Goal: Obtain resource: Obtain resource

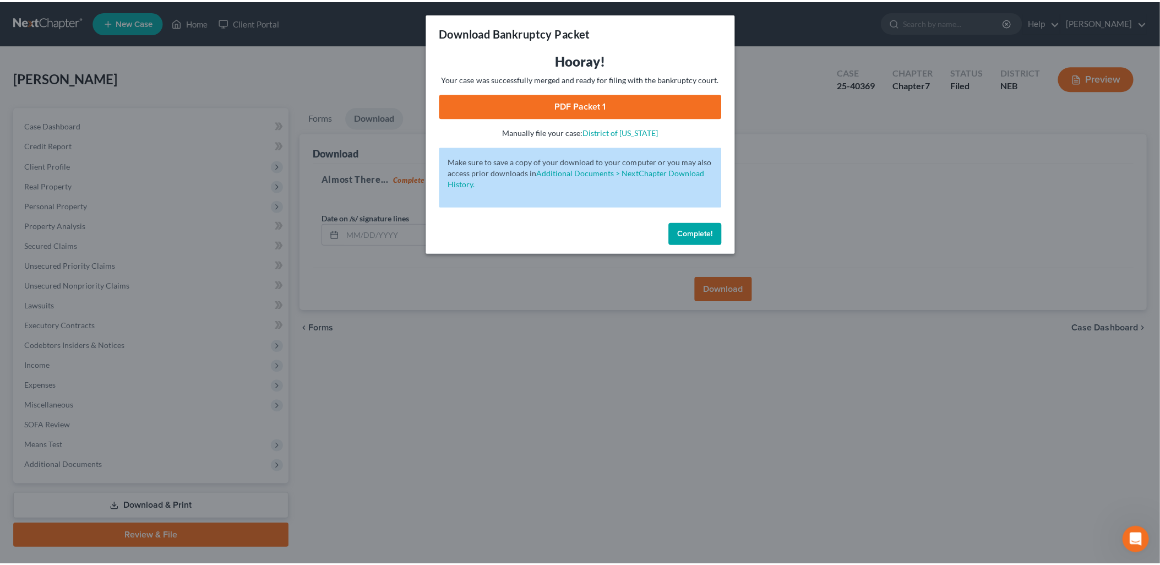
scroll to position [1588, 0]
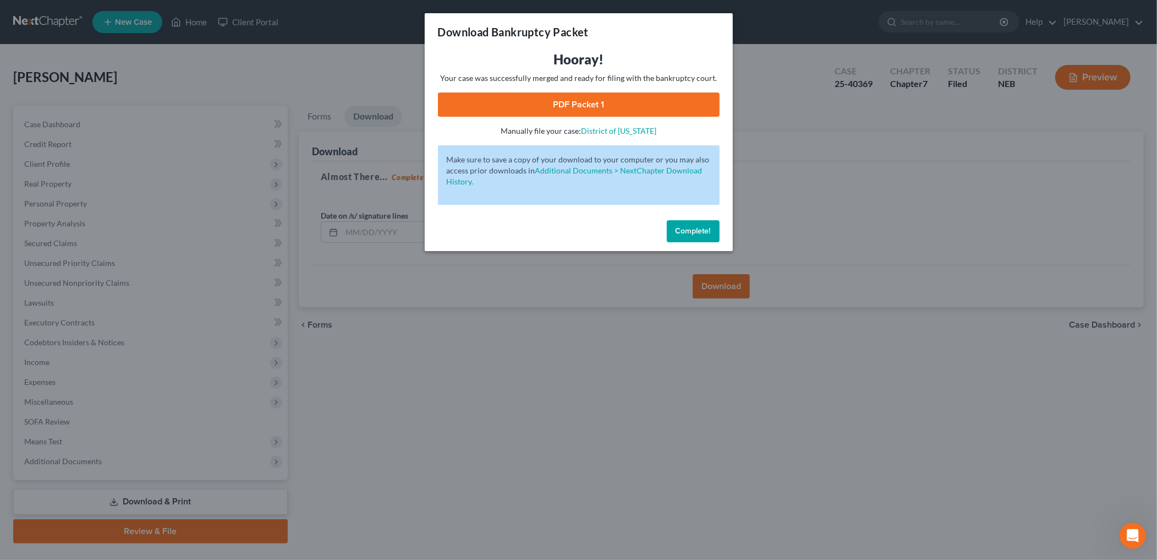
drag, startPoint x: 697, startPoint y: 227, endPoint x: 520, endPoint y: 241, distance: 177.8
click at [697, 227] on span "Complete!" at bounding box center [693, 230] width 35 height 9
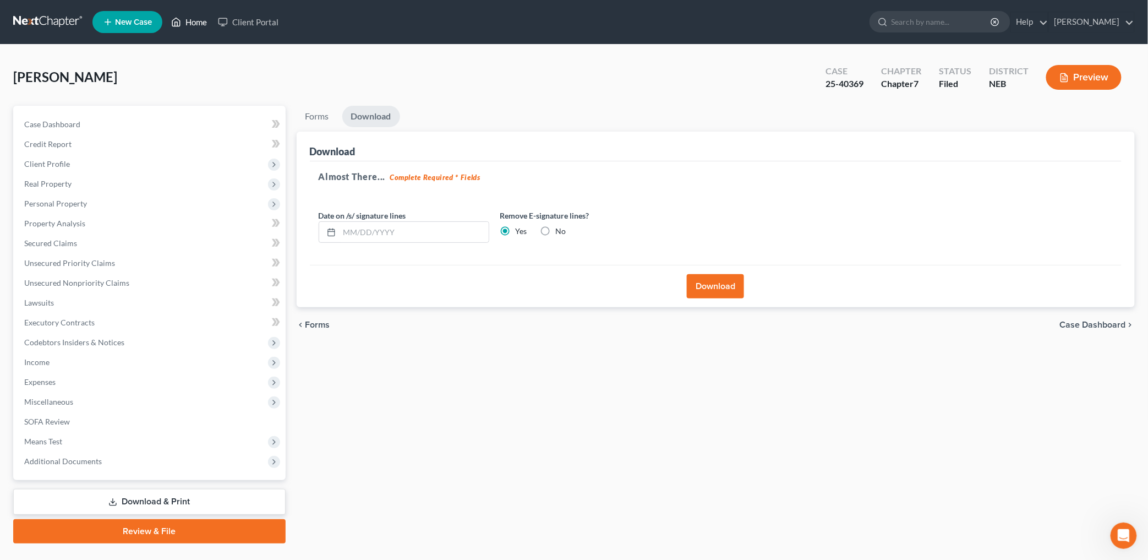
click at [190, 20] on link "Home" at bounding box center [189, 22] width 47 height 20
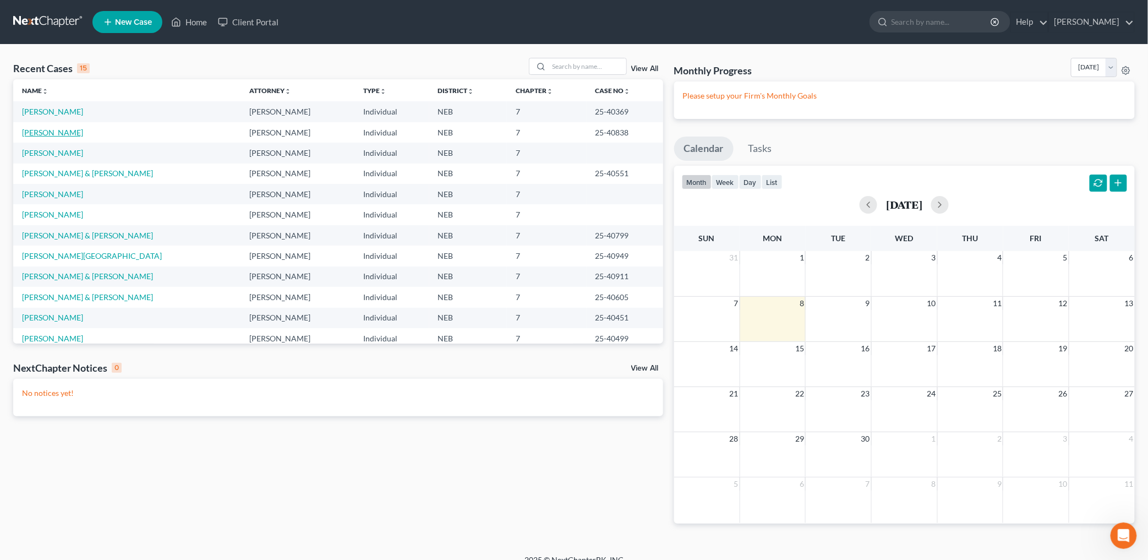
click at [52, 130] on link "[PERSON_NAME]" at bounding box center [52, 132] width 61 height 9
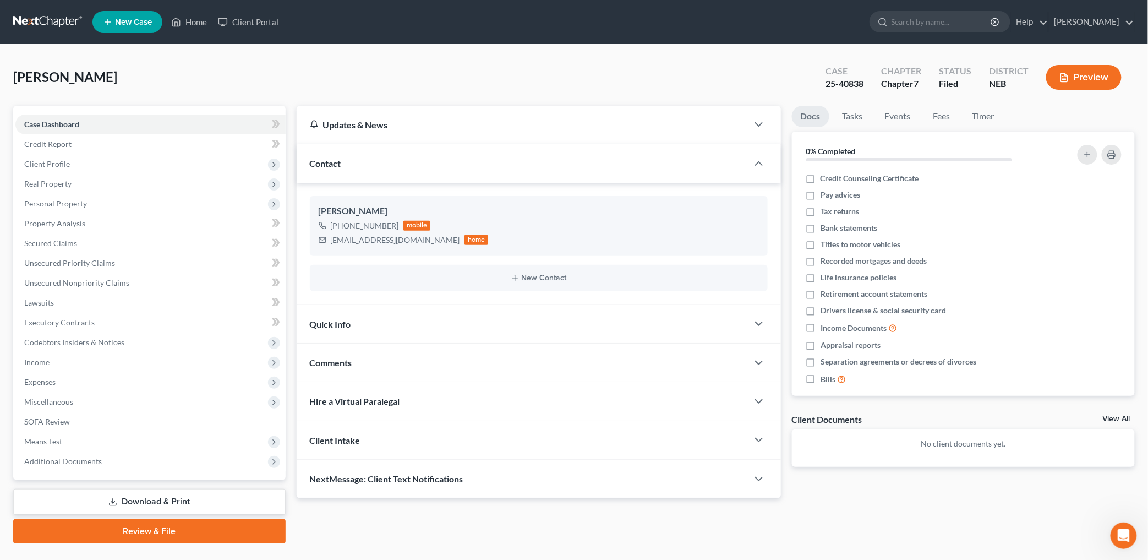
click at [190, 496] on link "Download & Print" at bounding box center [149, 502] width 272 height 26
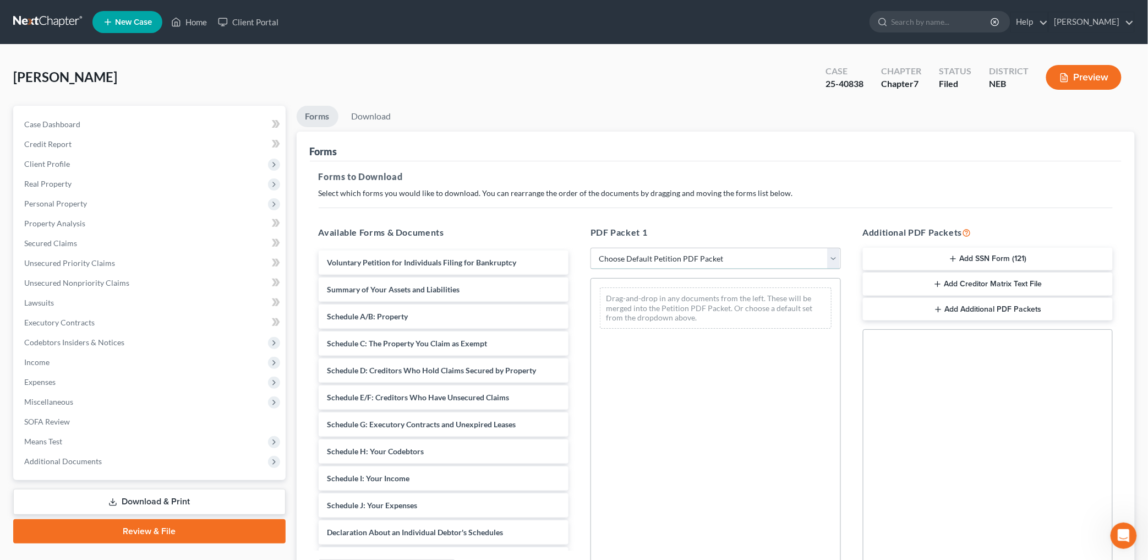
click at [771, 263] on select "Choose Default Petition PDF Packet Complete Bankruptcy Petition (all forms and …" at bounding box center [716, 259] width 250 height 22
select select "2"
click at [591, 248] on select "Choose Default Petition PDF Packet Complete Bankruptcy Petition (all forms and …" at bounding box center [716, 259] width 250 height 22
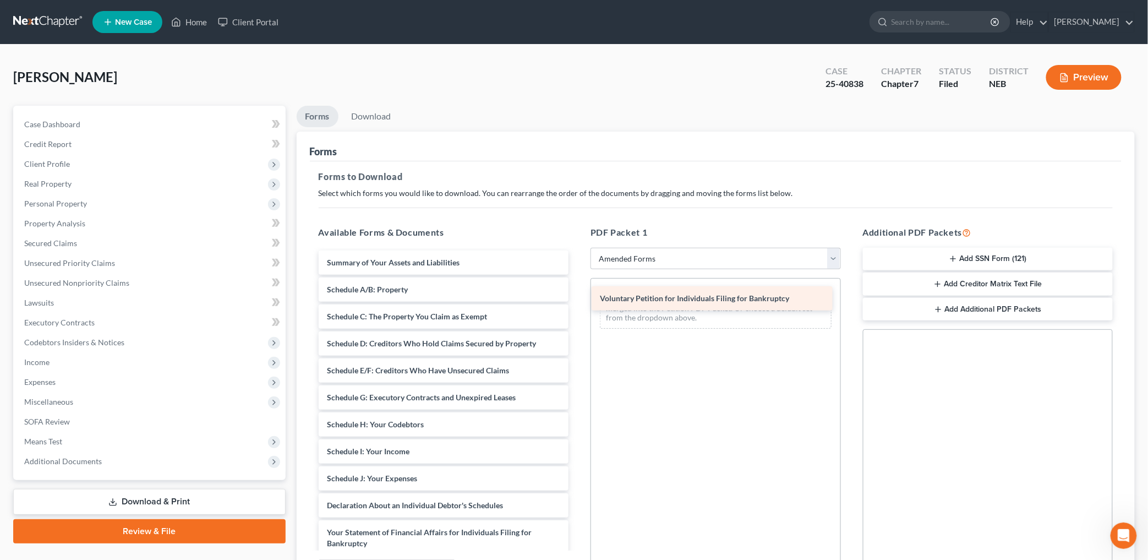
drag, startPoint x: 474, startPoint y: 258, endPoint x: 745, endPoint y: 292, distance: 272.5
click at [578, 292] on div "Voluntary Petition for Individuals Filing for Bankruptcy Voluntary Petition for…" at bounding box center [444, 494] width 268 height 489
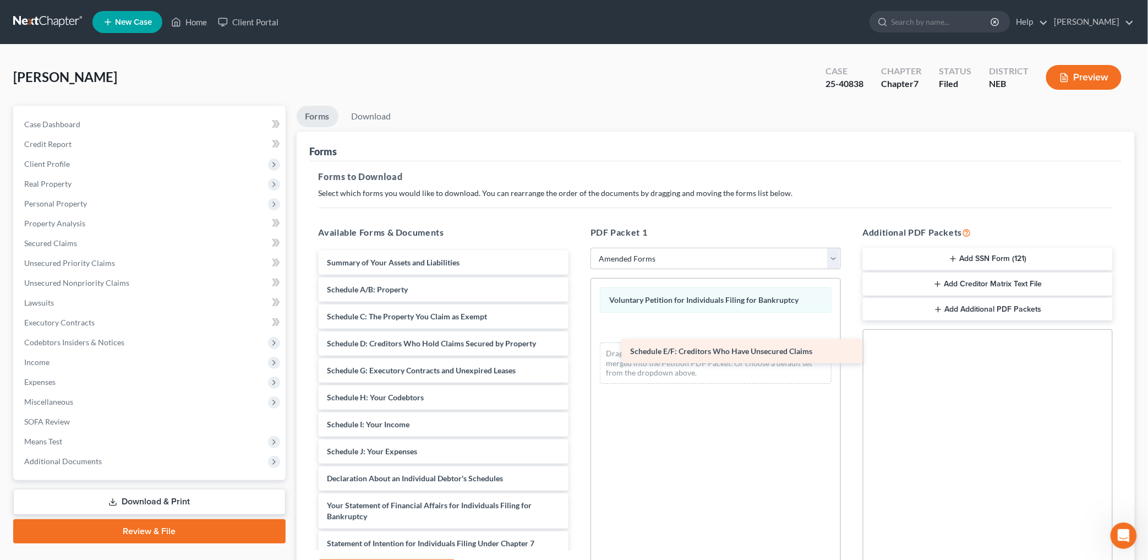
drag, startPoint x: 389, startPoint y: 367, endPoint x: 686, endPoint y: 345, distance: 298.0
click at [578, 345] on div "Schedule E/F: Creditors Who Have Unsecured Claims Summary of Your Assets and Li…" at bounding box center [444, 481] width 268 height 462
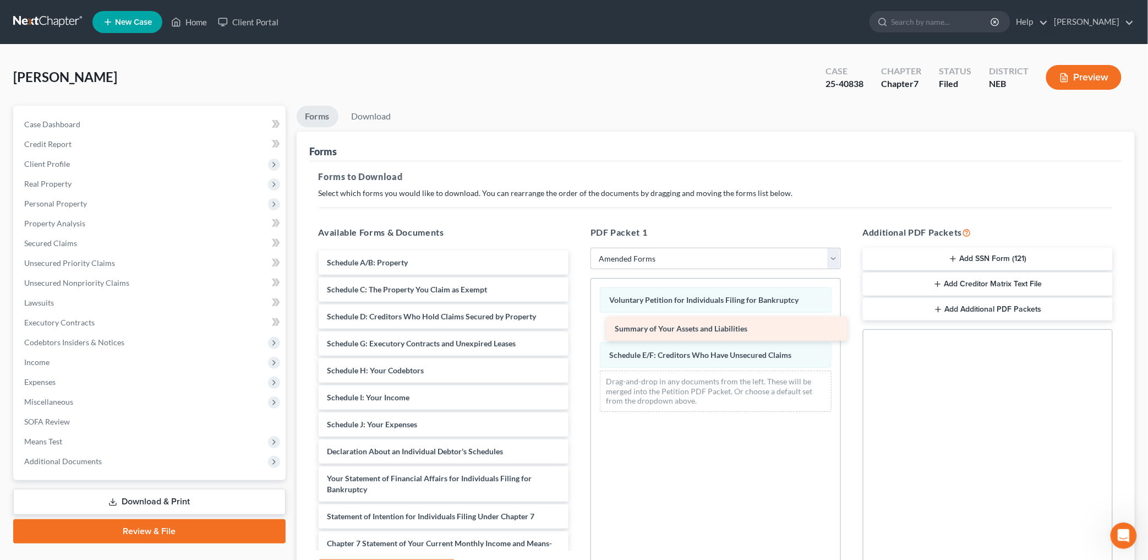
drag, startPoint x: 430, startPoint y: 255, endPoint x: 716, endPoint y: 324, distance: 294.2
click at [578, 323] on div "Summary of Your Assets and Liabilities Summary of Your Assets and Liabilities S…" at bounding box center [444, 467] width 268 height 435
click at [380, 121] on link "Download" at bounding box center [371, 116] width 57 height 21
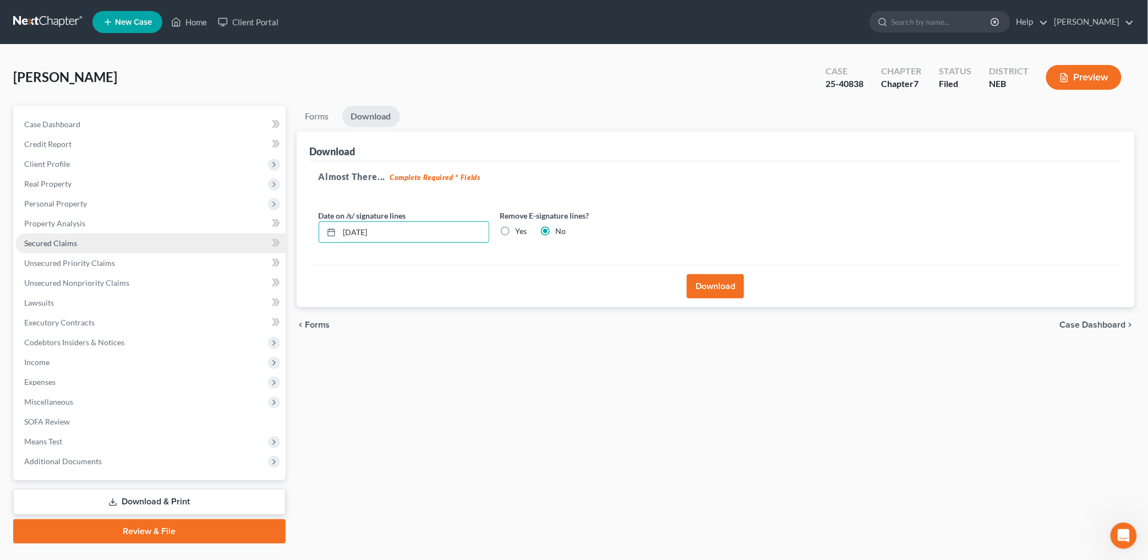
drag, startPoint x: 444, startPoint y: 235, endPoint x: 196, endPoint y: 246, distance: 247.9
click at [196, 246] on div "Petition Navigation Case Dashboard Payments Invoices Payments Payments Credit R…" at bounding box center [574, 325] width 1133 height 438
drag, startPoint x: 504, startPoint y: 233, endPoint x: 800, endPoint y: 334, distance: 313.3
click at [516, 233] on label "Yes" at bounding box center [522, 231] width 12 height 11
click at [520, 233] on input "Yes" at bounding box center [523, 229] width 7 height 7
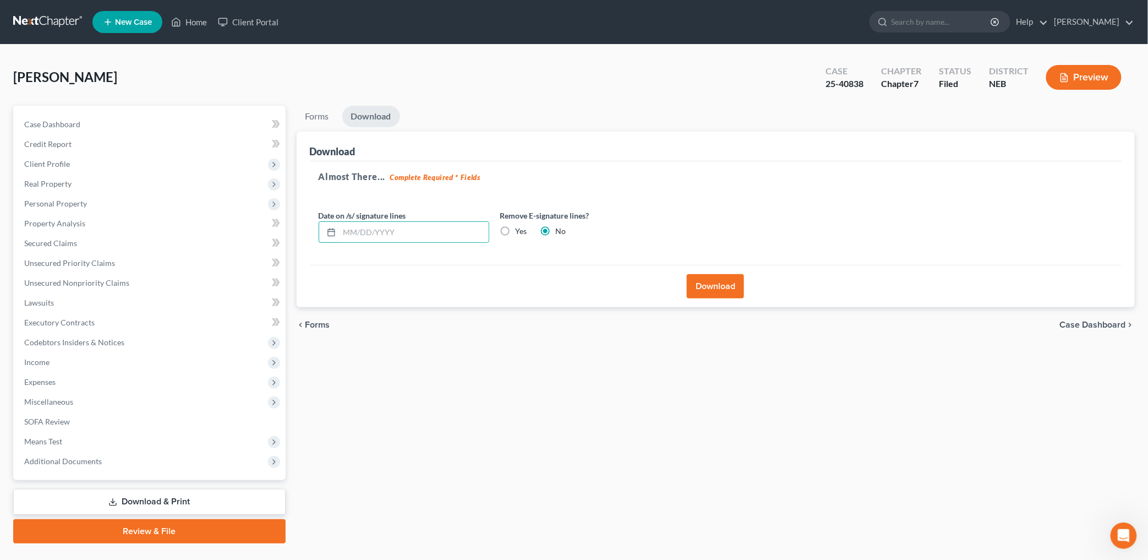
radio input "true"
radio input "false"
click at [734, 293] on button "Download" at bounding box center [715, 286] width 57 height 24
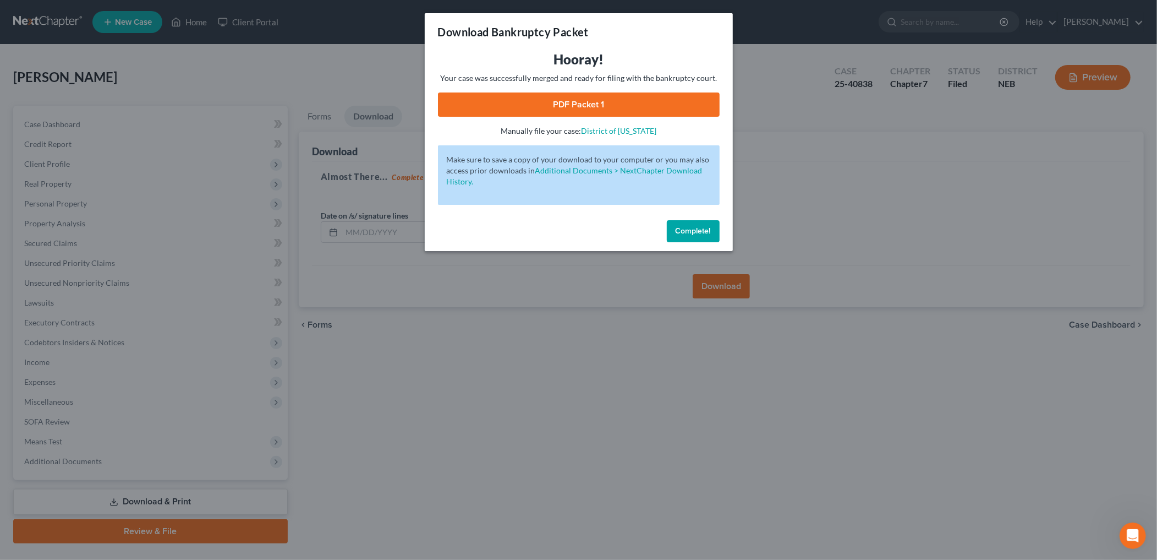
click at [630, 95] on link "PDF Packet 1" at bounding box center [579, 104] width 282 height 24
drag, startPoint x: 688, startPoint y: 224, endPoint x: 659, endPoint y: 222, distance: 29.2
click at [688, 224] on button "Complete!" at bounding box center [693, 231] width 53 height 22
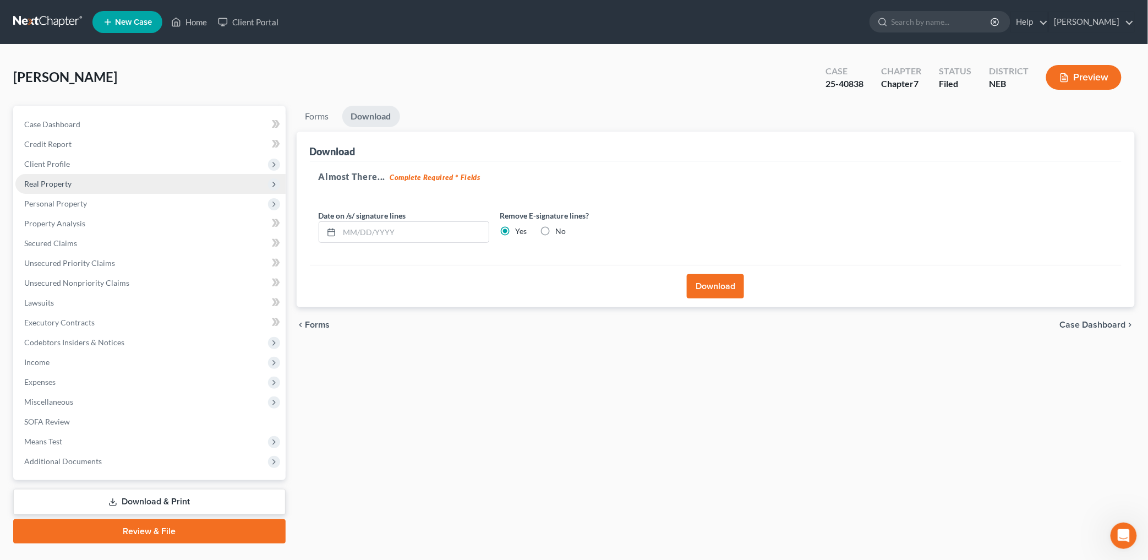
click at [56, 184] on span "Real Property" at bounding box center [47, 183] width 47 height 9
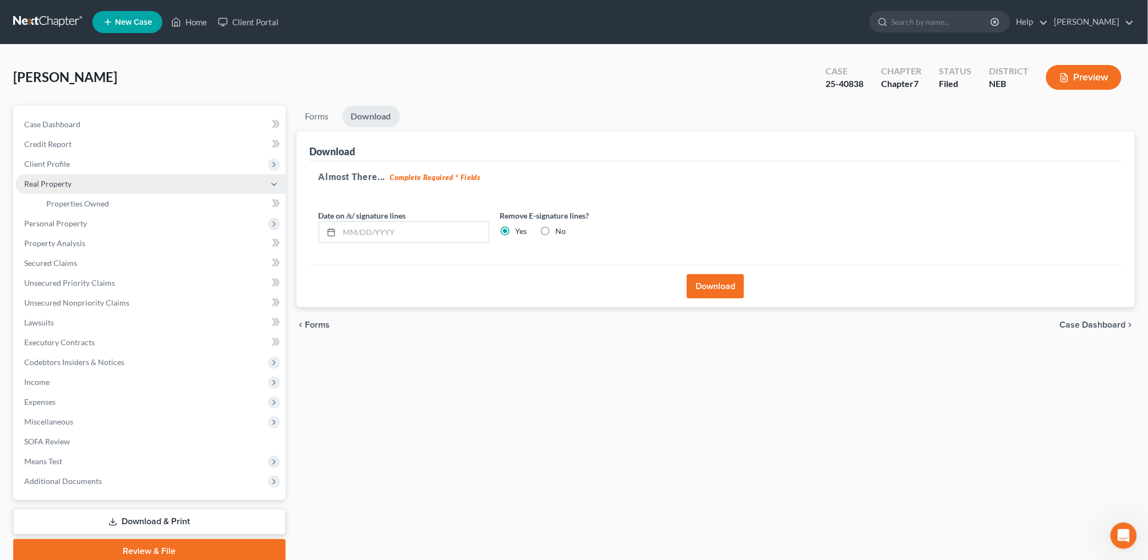
click at [57, 181] on span "Real Property" at bounding box center [47, 183] width 47 height 9
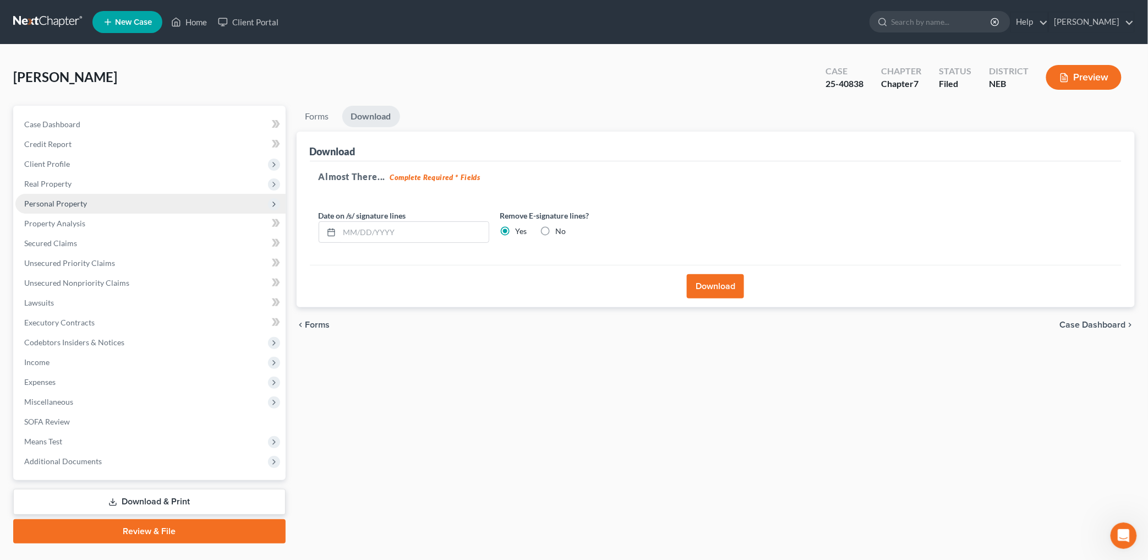
click at [58, 206] on span "Personal Property" at bounding box center [55, 203] width 63 height 9
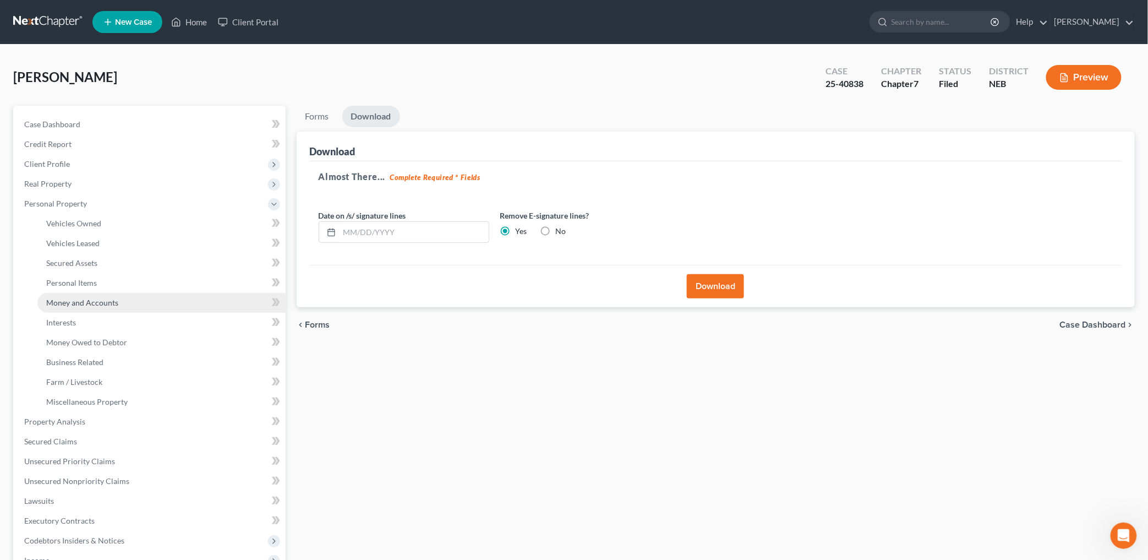
click at [78, 298] on span "Money and Accounts" at bounding box center [82, 302] width 72 height 9
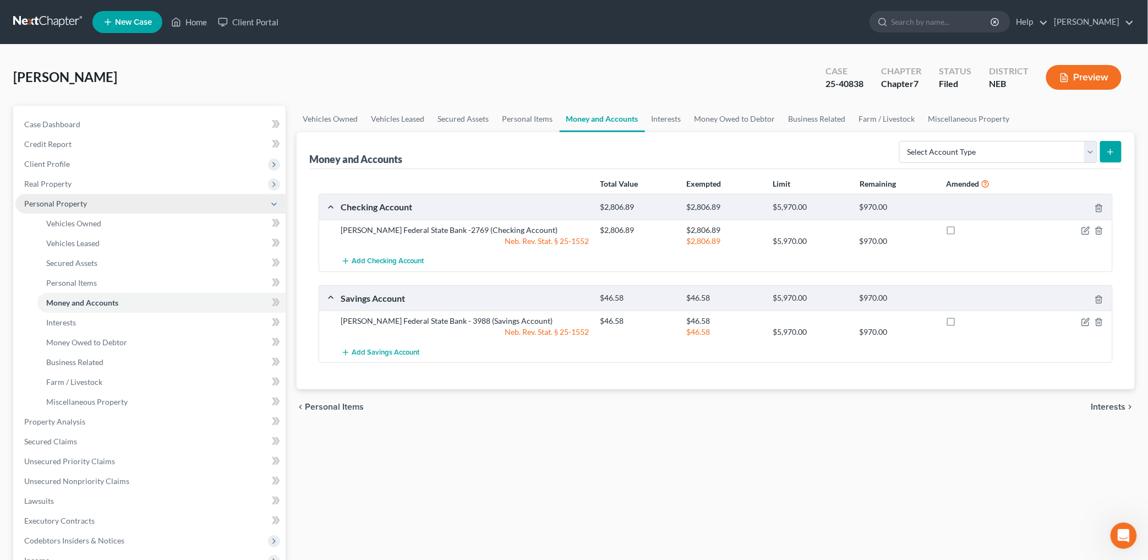
click at [58, 210] on span "Personal Property" at bounding box center [150, 204] width 270 height 20
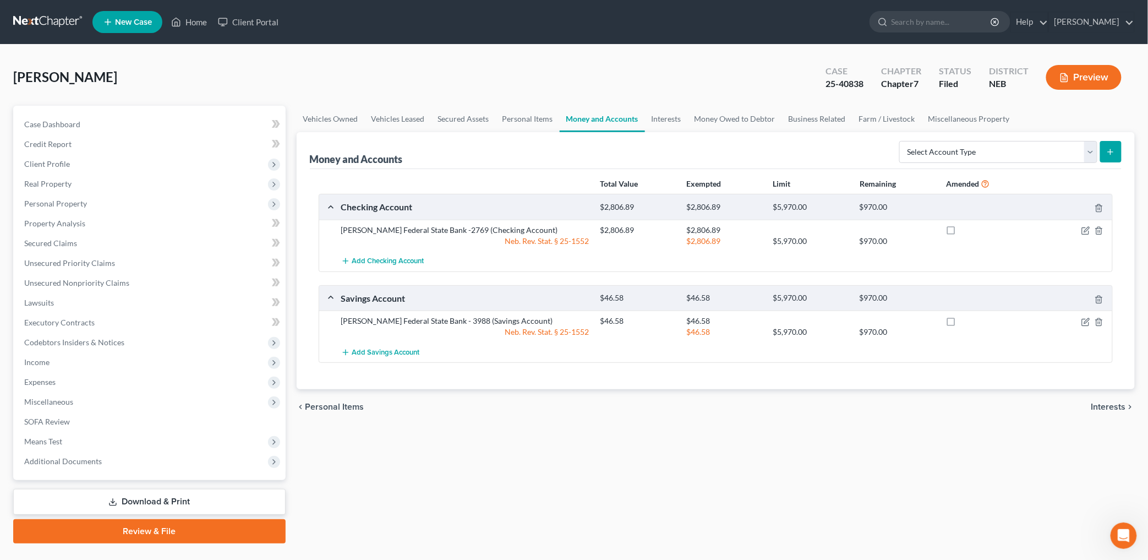
click at [155, 503] on link "Download & Print" at bounding box center [149, 502] width 272 height 26
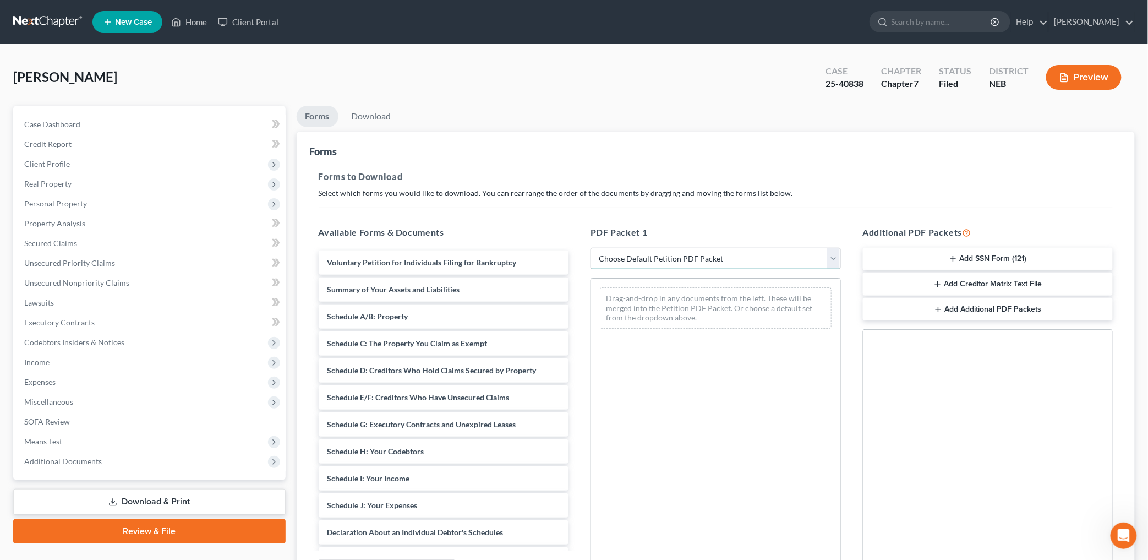
click at [717, 250] on select "Choose Default Petition PDF Packet Complete Bankruptcy Petition (all forms and …" at bounding box center [716, 259] width 250 height 22
select select "2"
click at [591, 248] on select "Choose Default Petition PDF Packet Complete Bankruptcy Petition (all forms and …" at bounding box center [716, 259] width 250 height 22
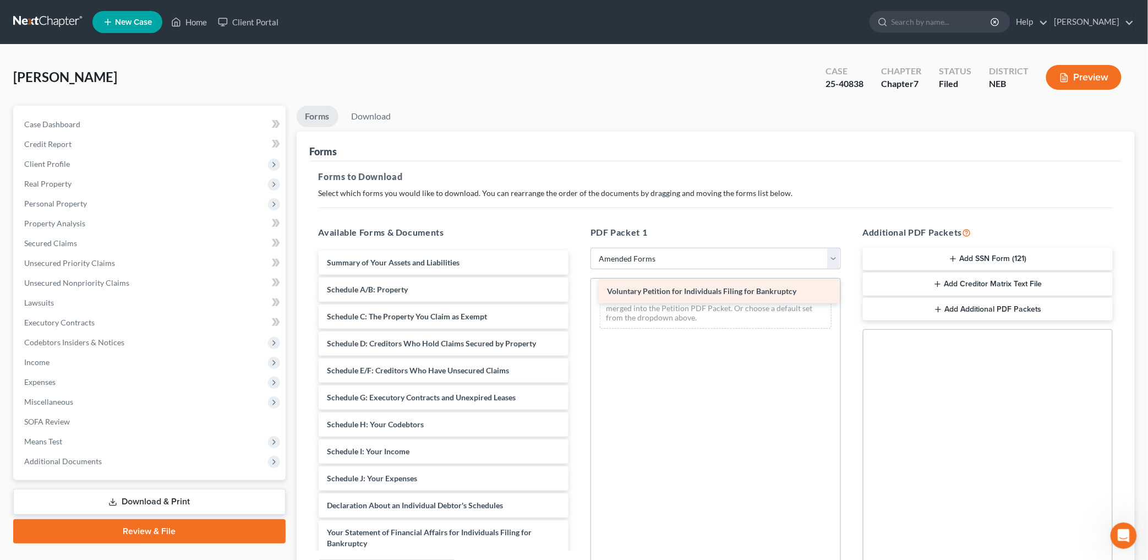
drag, startPoint x: 499, startPoint y: 261, endPoint x: 778, endPoint y: 291, distance: 280.6
click at [578, 291] on div "Voluntary Petition for Individuals Filing for Bankruptcy Voluntary Petition for…" at bounding box center [444, 494] width 268 height 489
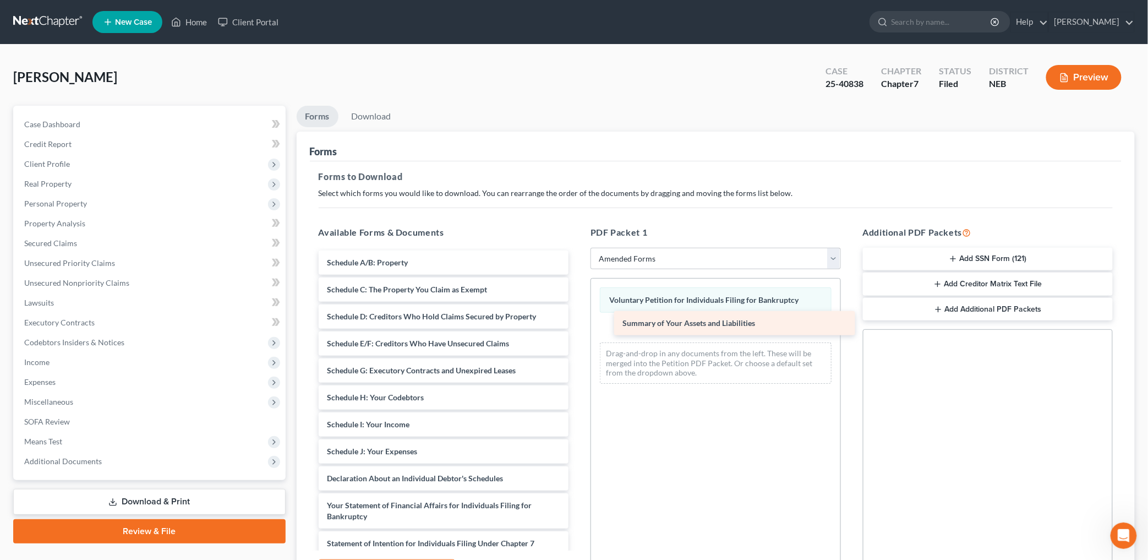
drag, startPoint x: 465, startPoint y: 262, endPoint x: 756, endPoint y: 325, distance: 298.0
click at [578, 323] on div "Summary of Your Assets and Liabilities Summary of Your Assets and Liabilities S…" at bounding box center [444, 481] width 268 height 462
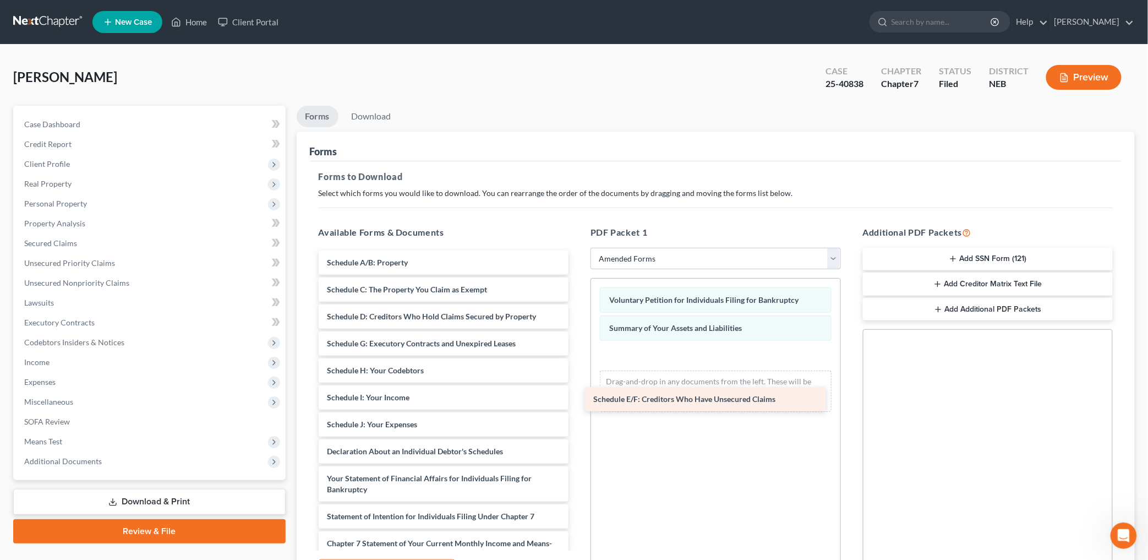
drag, startPoint x: 464, startPoint y: 348, endPoint x: 738, endPoint y: 375, distance: 274.8
click at [578, 375] on div "Schedule E/F: Creditors Who Have Unsecured Claims Schedule A/B: Property Schedu…" at bounding box center [444, 467] width 268 height 435
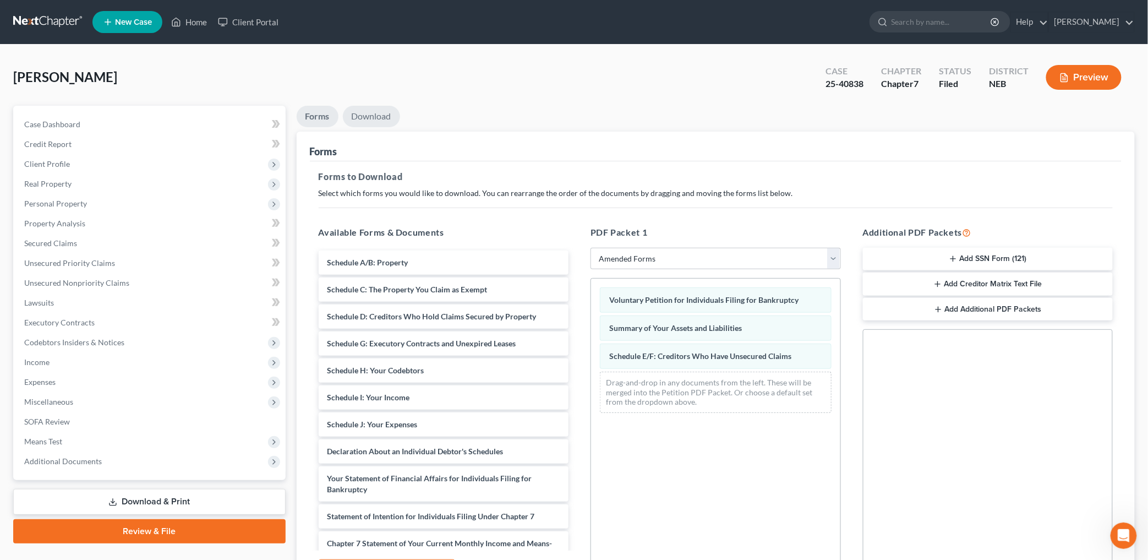
click at [367, 107] on link "Download" at bounding box center [371, 116] width 57 height 21
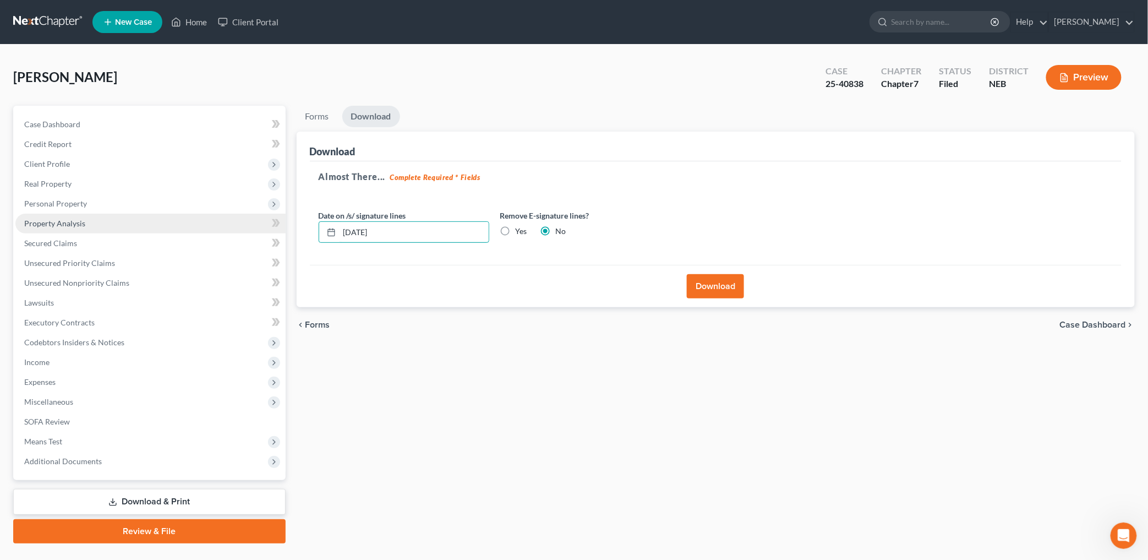
drag, startPoint x: 411, startPoint y: 236, endPoint x: 112, endPoint y: 221, distance: 299.2
click at [113, 223] on div "Petition Navigation Case Dashboard Payments Invoices Payments Payments Credit R…" at bounding box center [574, 325] width 1133 height 438
click at [516, 230] on label "Yes" at bounding box center [522, 231] width 12 height 11
click at [520, 230] on input "Yes" at bounding box center [523, 229] width 7 height 7
radio input "true"
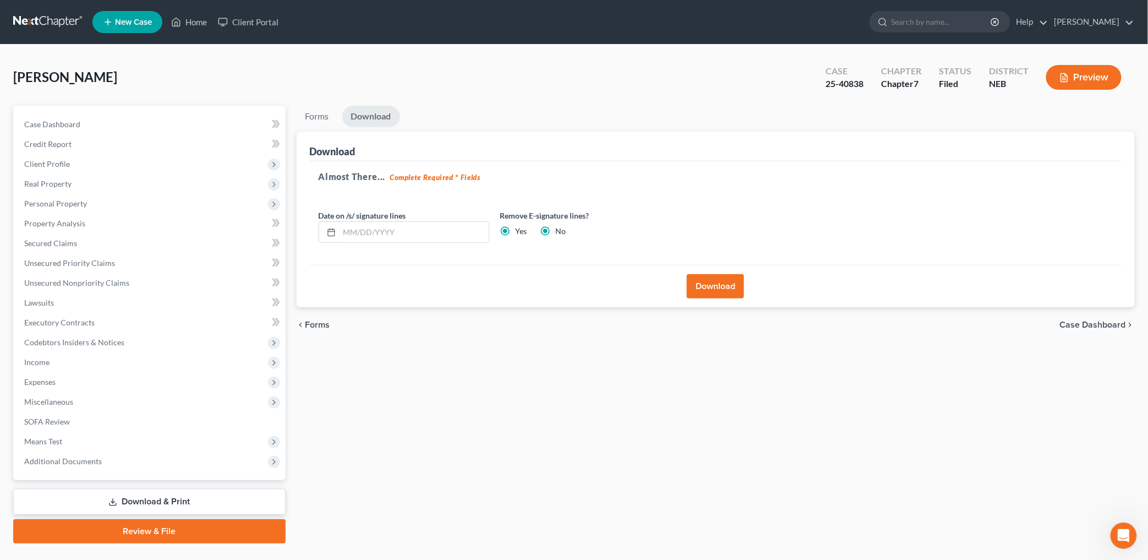
radio input "false"
click at [736, 285] on button "Download" at bounding box center [715, 286] width 57 height 24
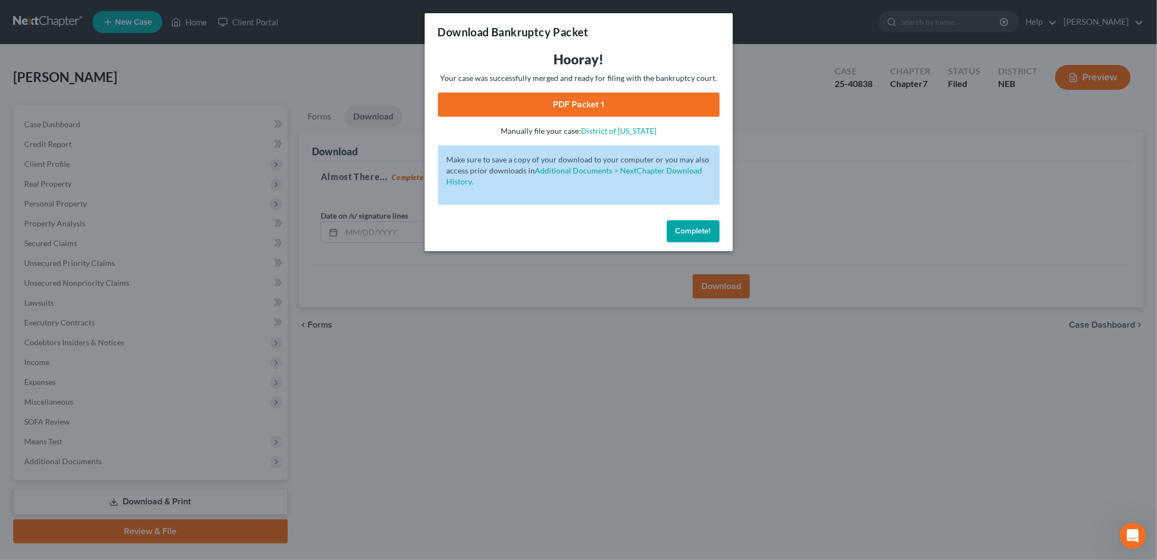
click at [705, 229] on span "Complete!" at bounding box center [693, 230] width 35 height 9
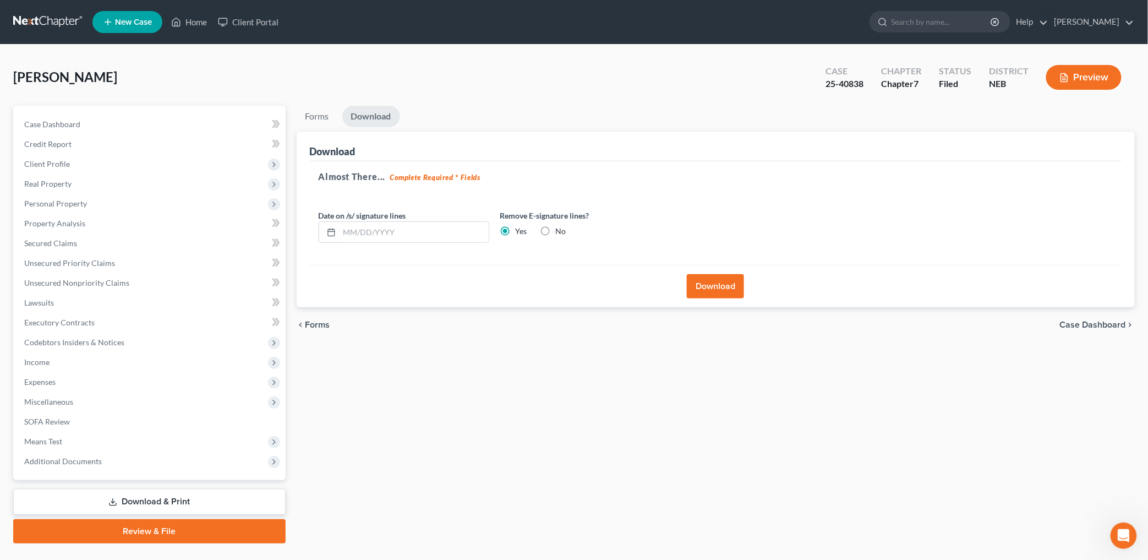
click at [723, 276] on button "Download" at bounding box center [715, 286] width 57 height 24
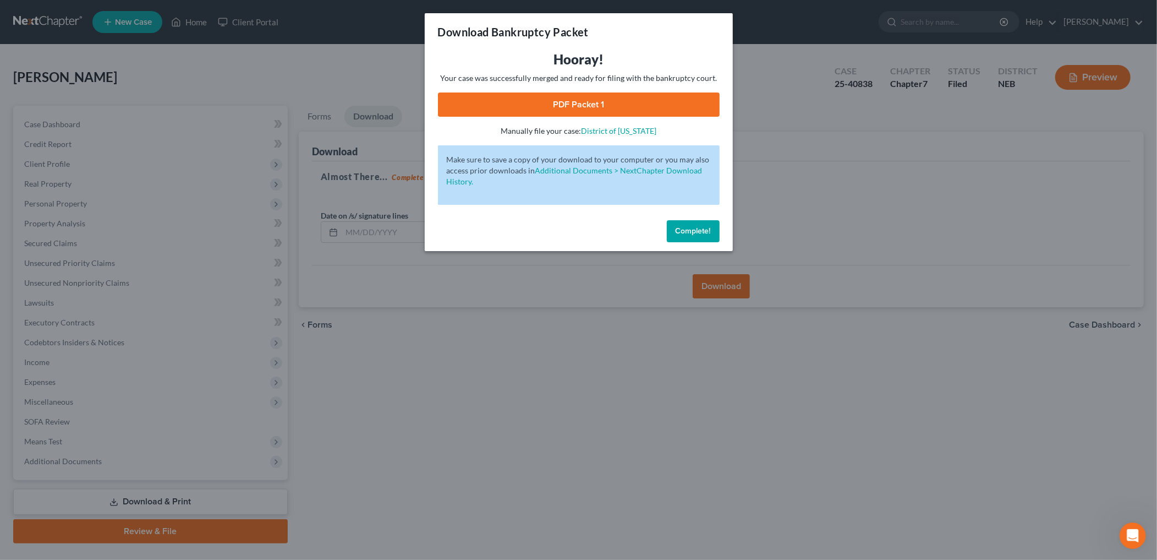
click at [585, 113] on link "PDF Packet 1" at bounding box center [579, 104] width 282 height 24
drag, startPoint x: 690, startPoint y: 223, endPoint x: 681, endPoint y: 221, distance: 8.4
click at [690, 223] on button "Complete!" at bounding box center [693, 231] width 53 height 22
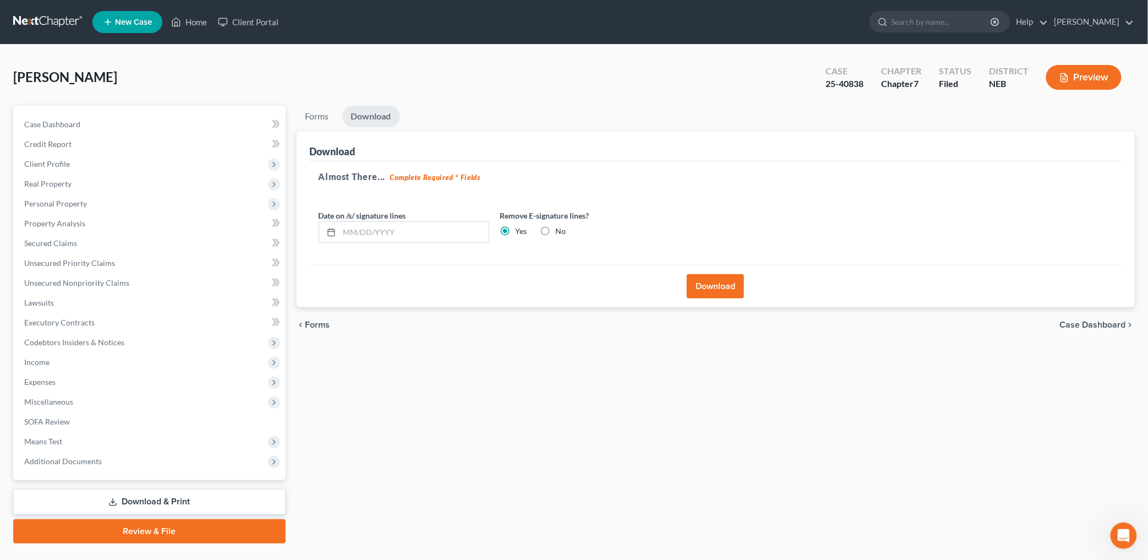
drag, startPoint x: 718, startPoint y: 280, endPoint x: 556, endPoint y: 318, distance: 165.8
click at [718, 280] on button "Download" at bounding box center [715, 286] width 57 height 24
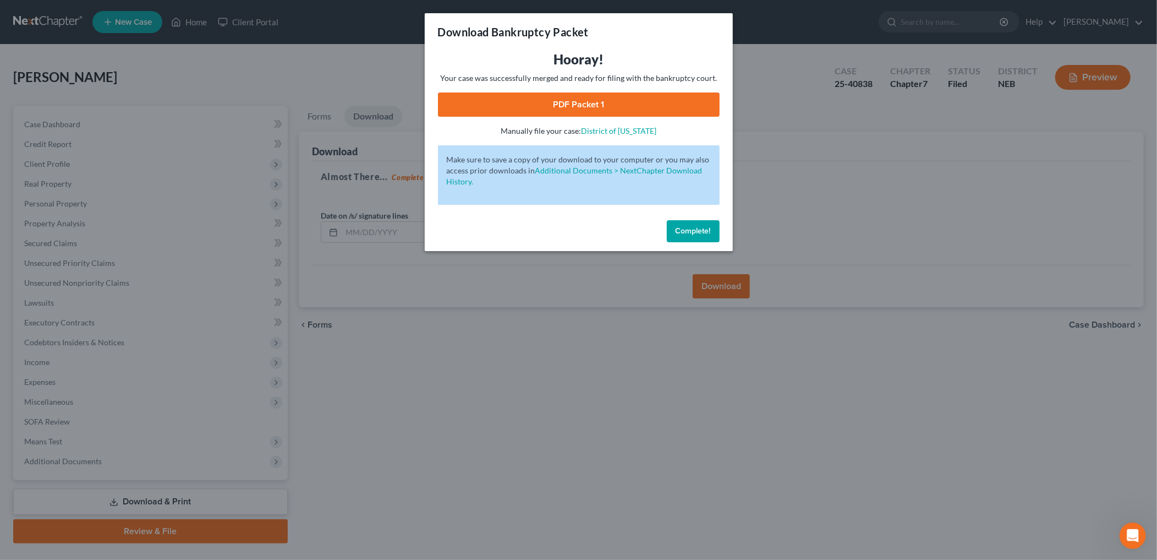
click at [602, 108] on link "PDF Packet 1" at bounding box center [579, 104] width 282 height 24
click at [693, 232] on span "Complete!" at bounding box center [693, 230] width 35 height 9
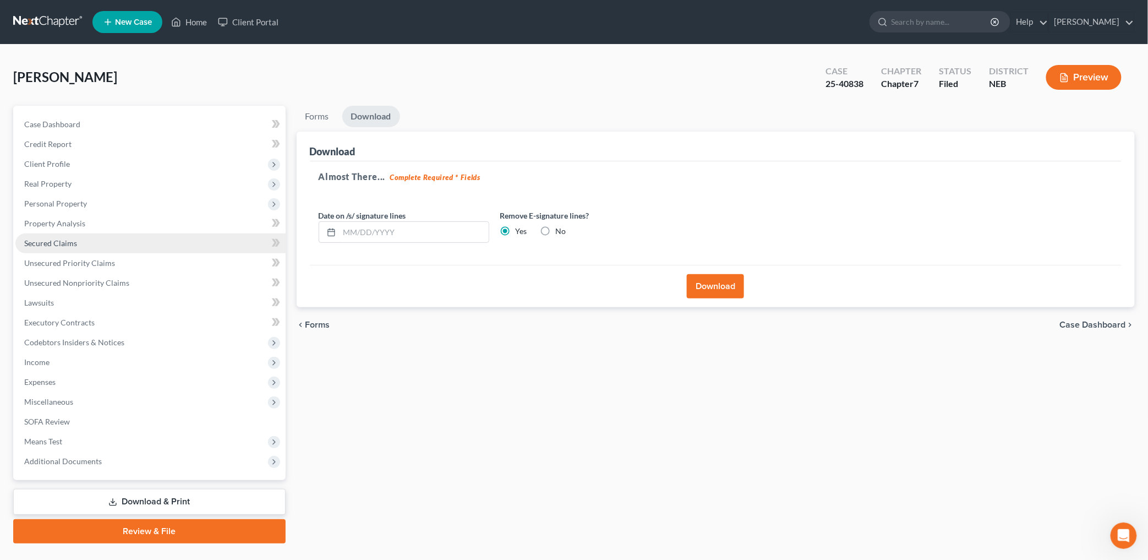
click at [69, 251] on link "Secured Claims" at bounding box center [150, 243] width 270 height 20
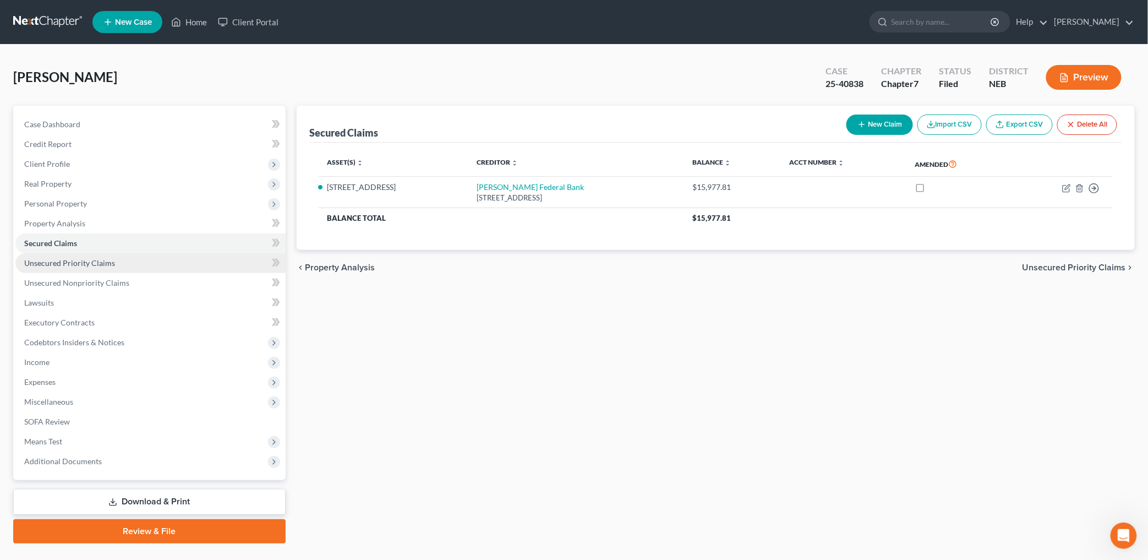
click at [92, 263] on span "Unsecured Priority Claims" at bounding box center [69, 262] width 91 height 9
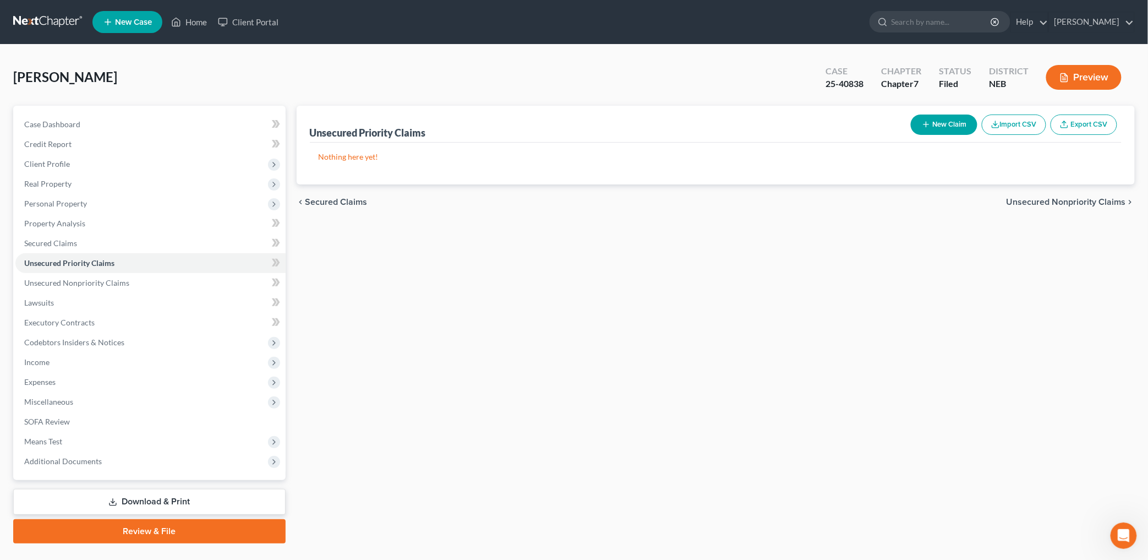
click at [941, 110] on div "New Claim Import CSV Export CSV" at bounding box center [1014, 124] width 215 height 29
click at [946, 118] on button "New Claim" at bounding box center [944, 124] width 67 height 20
select select "0"
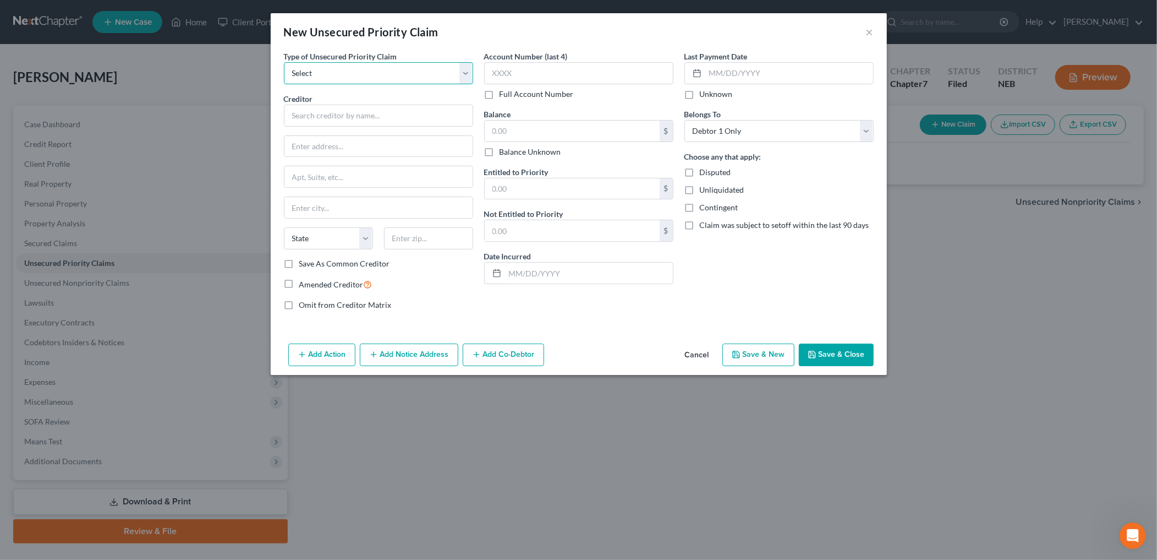
click at [328, 74] on select "Select Taxes & Other Government Units Domestic Support Obligations Extensions o…" at bounding box center [378, 73] width 189 height 22
select select "1"
click at [284, 62] on select "Select Taxes & Other Government Units Domestic Support Obligations Extensions o…" at bounding box center [378, 73] width 189 height 22
click at [328, 124] on input "text" at bounding box center [378, 116] width 189 height 22
type input "Herald [PERSON_NAME]"
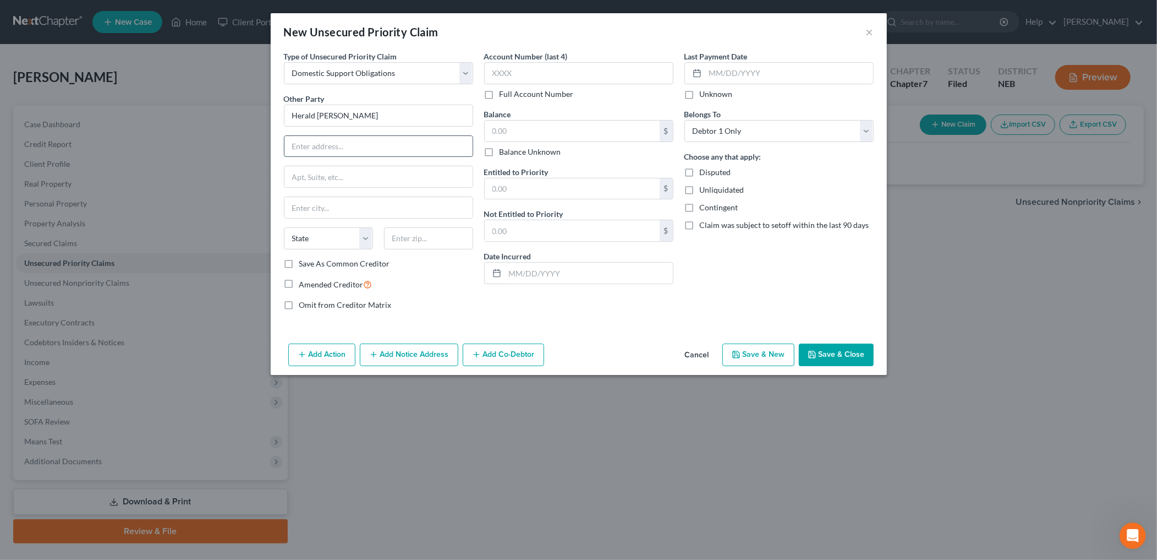
click at [331, 141] on input "text" at bounding box center [379, 146] width 188 height 21
type input "[STREET_ADDRESS]"
type input "[PERSON_NAME]"
type input "68813"
select select "30"
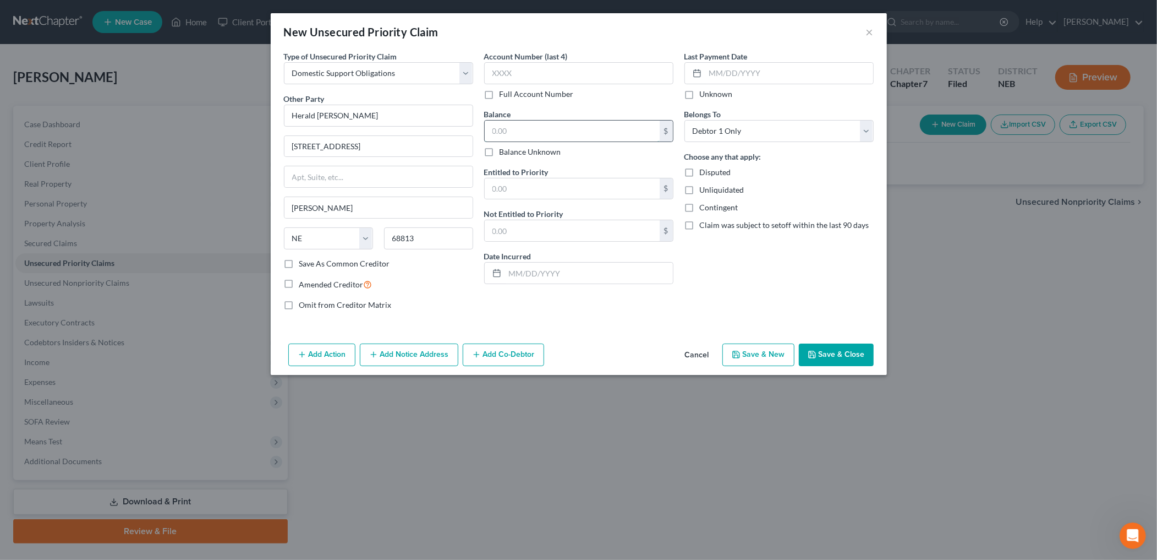
click at [547, 127] on input "text" at bounding box center [572, 131] width 175 height 21
type input "252.00"
click at [544, 188] on input "text" at bounding box center [572, 188] width 175 height 21
type input "252.00"
click at [547, 275] on input "text" at bounding box center [589, 273] width 168 height 21
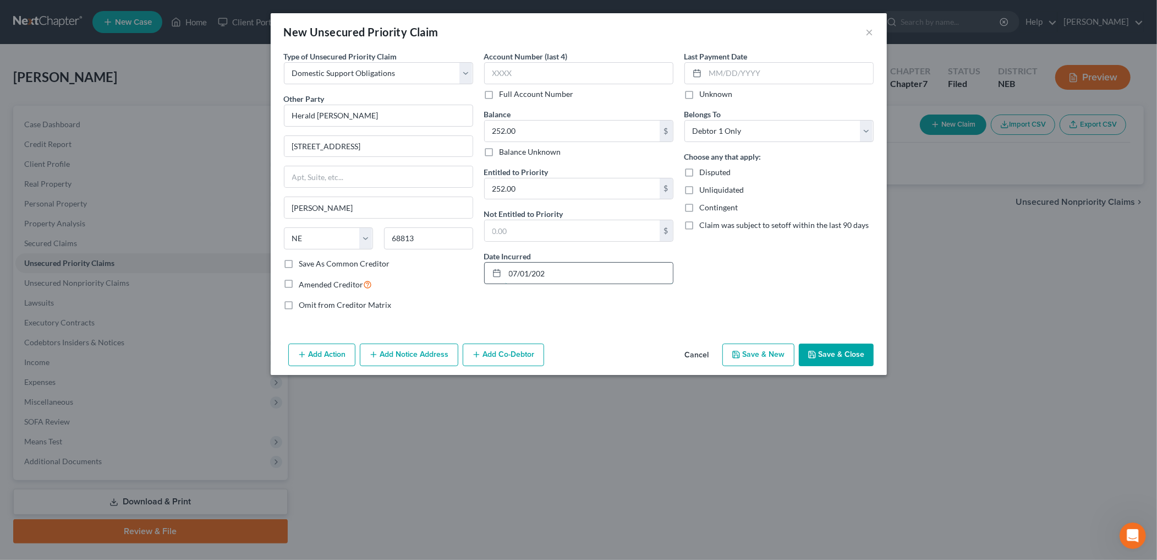
type input "[DATE]"
drag, startPoint x: 499, startPoint y: 278, endPoint x: 365, endPoint y: 285, distance: 133.9
click at [365, 286] on div "Type of Unsecured Priority Claim * Select Taxes & Other Government Units Domest…" at bounding box center [579, 185] width 601 height 269
click at [815, 79] on input "text" at bounding box center [790, 73] width 168 height 21
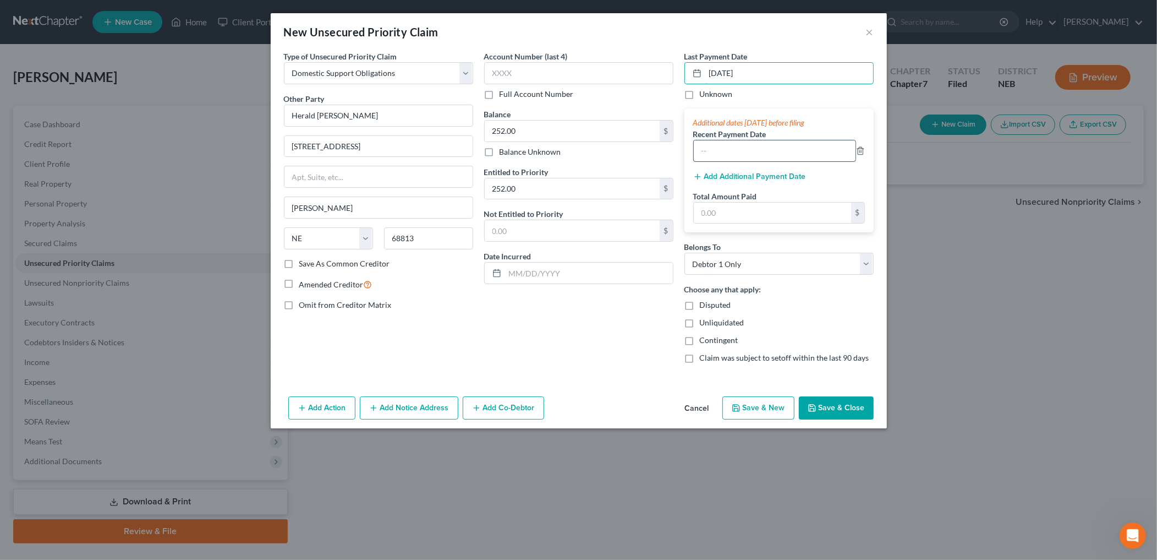
type input "[DATE]"
click at [801, 155] on input "text" at bounding box center [775, 150] width 162 height 21
type input "06/01/20258"
click at [787, 178] on button "Add Additional Payment Date" at bounding box center [749, 176] width 113 height 9
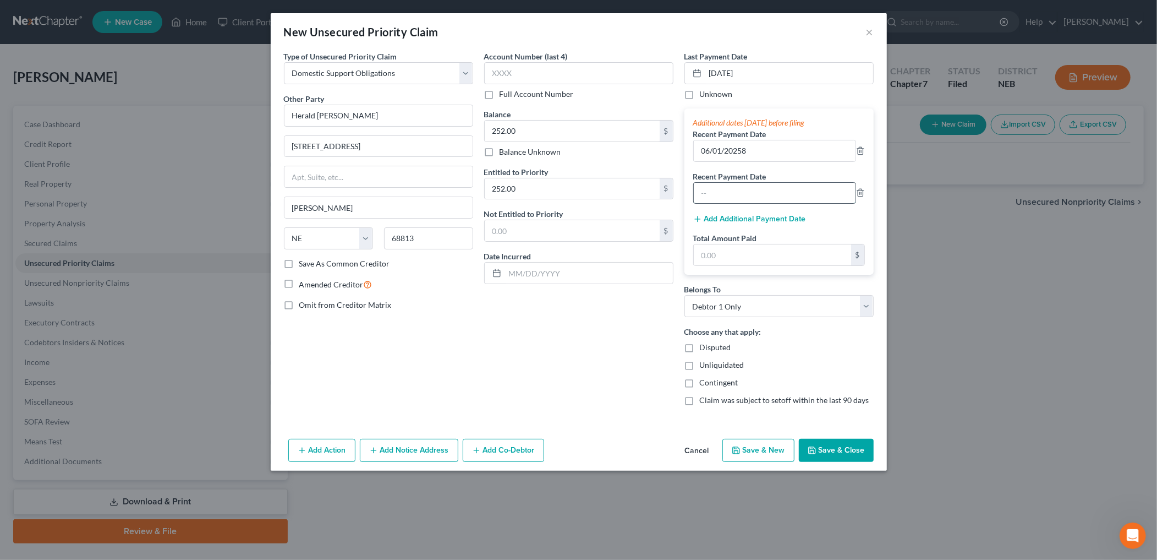
click at [798, 188] on input "text" at bounding box center [775, 193] width 162 height 21
type input "[DATE]"
click at [778, 259] on input "text" at bounding box center [772, 254] width 157 height 21
click at [730, 253] on input "text" at bounding box center [772, 254] width 157 height 21
type input "756.00"
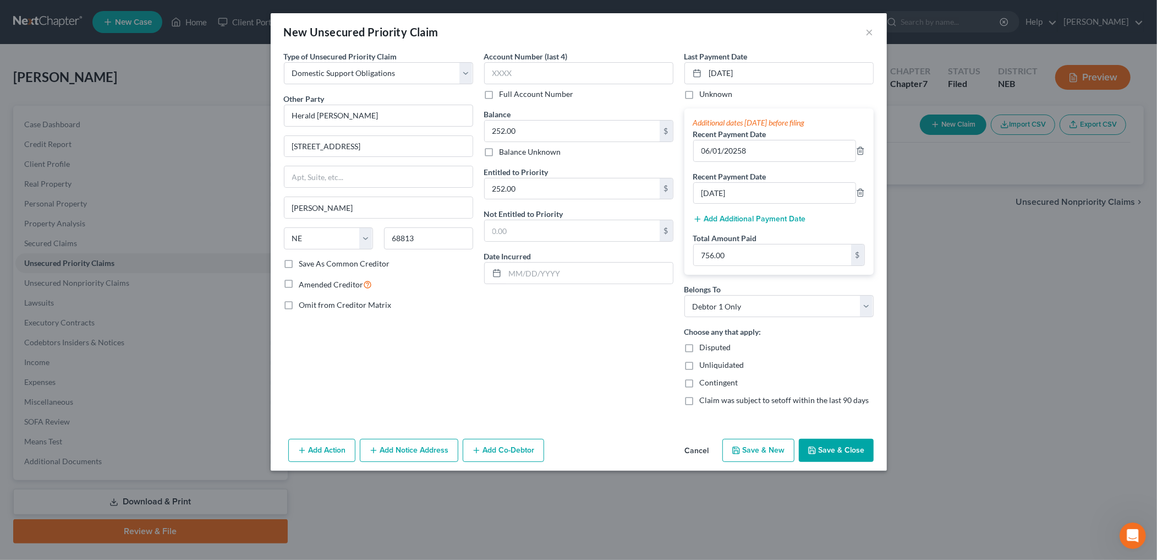
click at [620, 323] on div "Account Number (last 4) Full Account Number Balance 252.00 $ Balance Unknown Ba…" at bounding box center [579, 233] width 200 height 364
click at [834, 449] on button "Save & Close" at bounding box center [836, 450] width 75 height 23
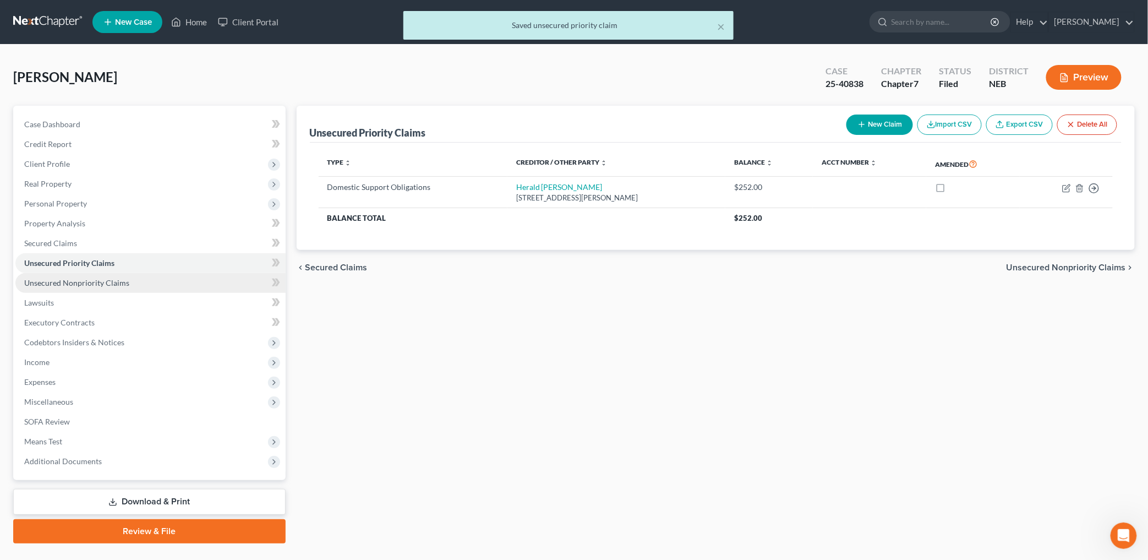
click at [122, 281] on span "Unsecured Nonpriority Claims" at bounding box center [76, 282] width 105 height 9
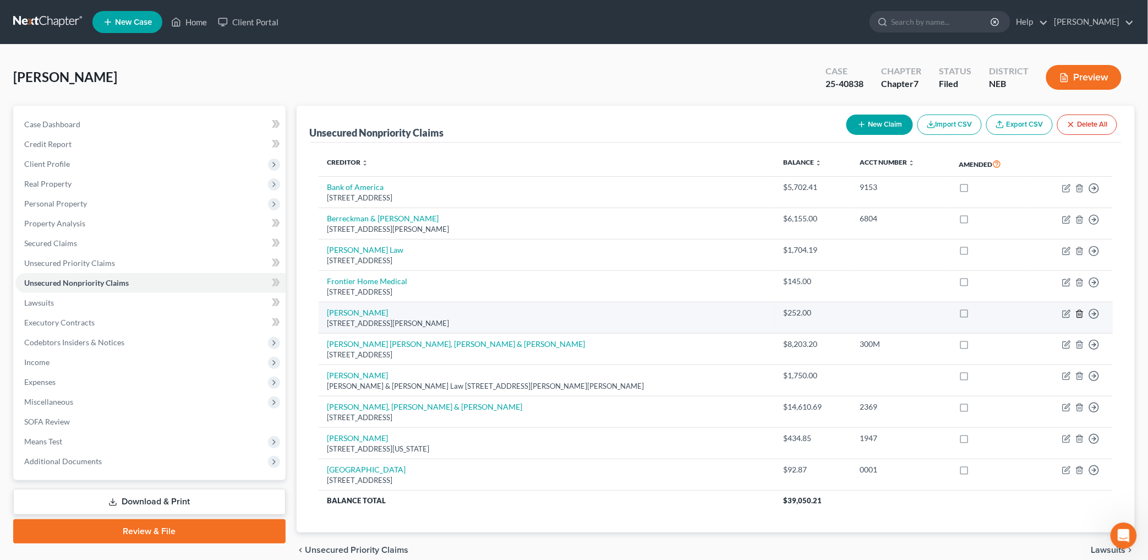
click at [1080, 313] on icon "button" at bounding box center [1079, 313] width 9 height 9
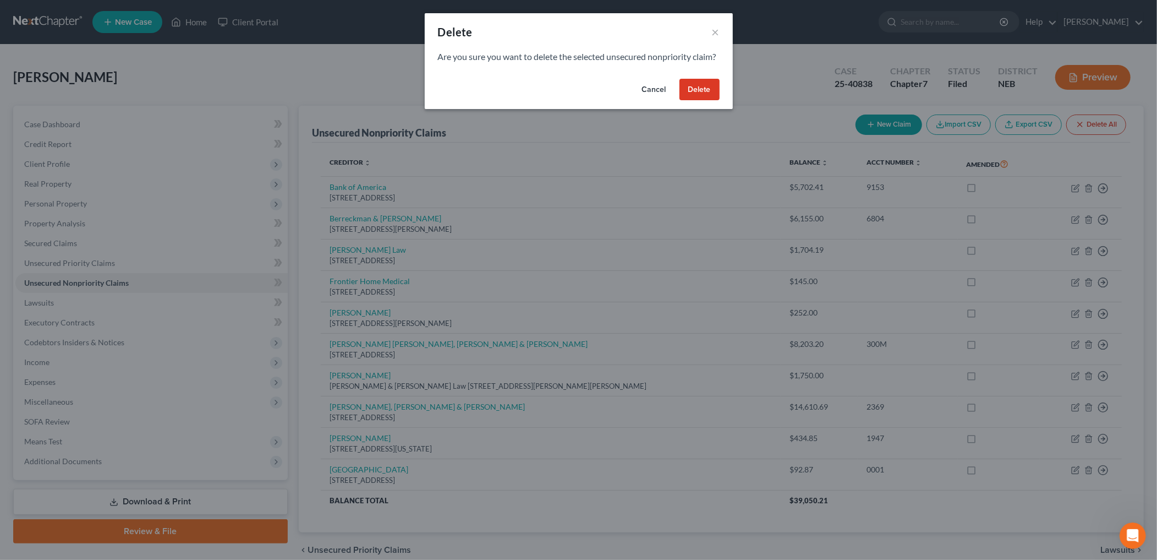
click at [697, 101] on button "Delete" at bounding box center [700, 90] width 40 height 22
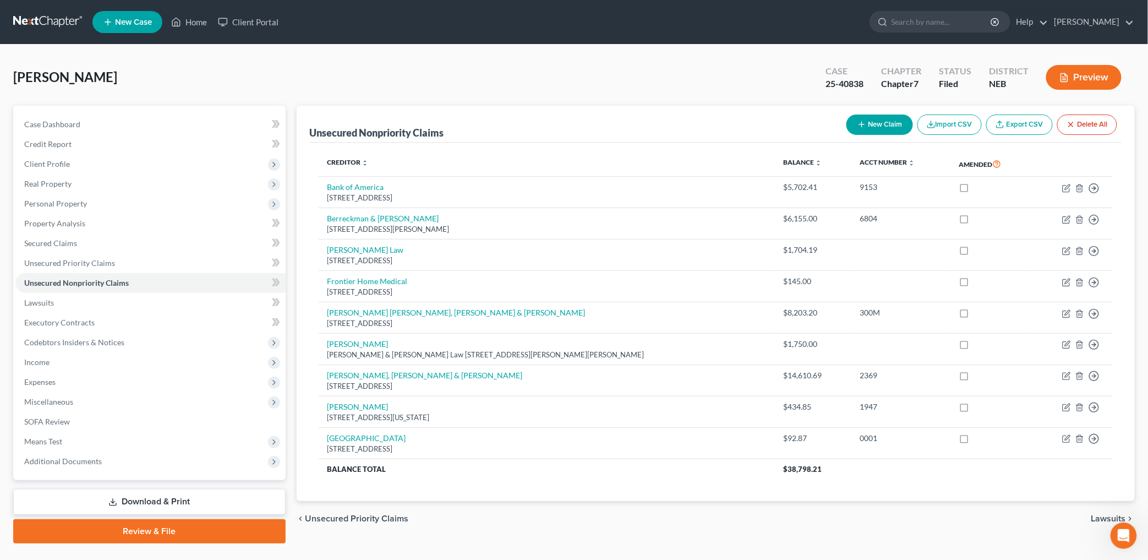
click at [193, 489] on link "Download & Print" at bounding box center [149, 502] width 272 height 26
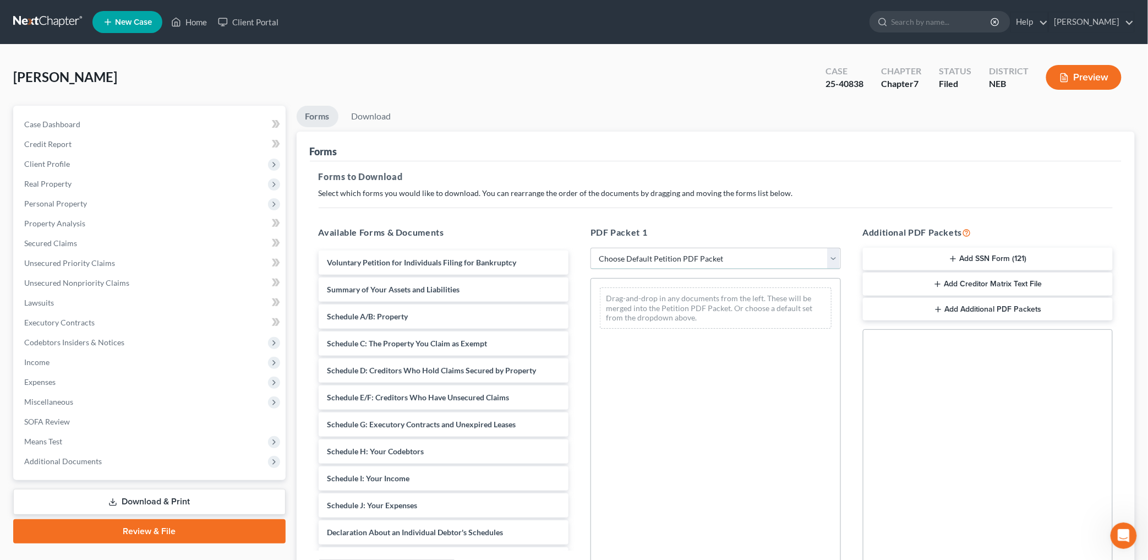
click at [763, 259] on select "Choose Default Petition PDF Packet Complete Bankruptcy Petition (all forms and …" at bounding box center [716, 259] width 250 height 22
select select "2"
click at [591, 248] on select "Choose Default Petition PDF Packet Complete Bankruptcy Petition (all forms and …" at bounding box center [716, 259] width 250 height 22
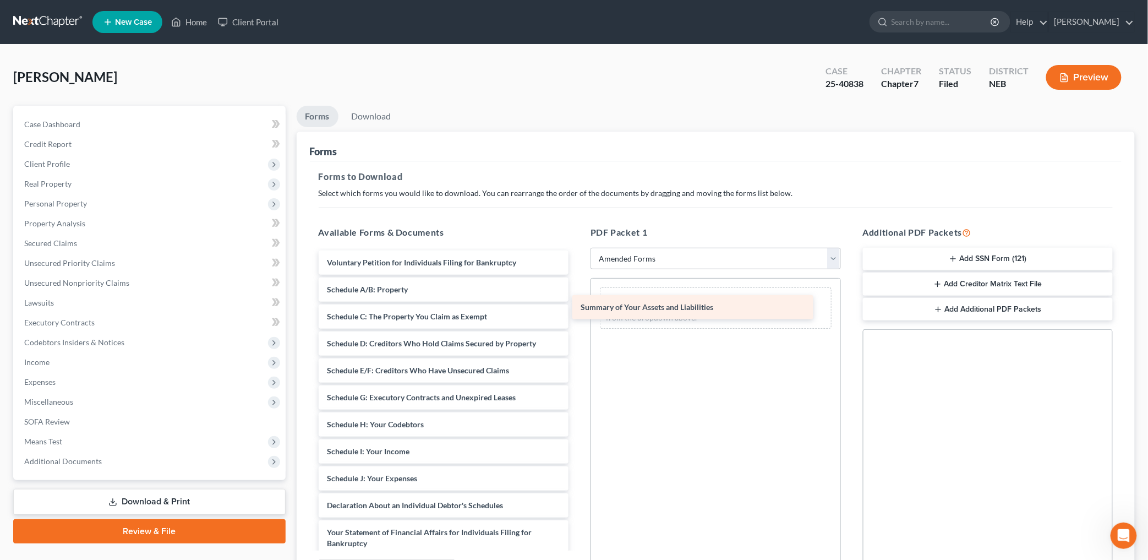
drag, startPoint x: 485, startPoint y: 294, endPoint x: 772, endPoint y: 307, distance: 287.6
click at [578, 307] on div "Summary of Your Assets and Liabilities Voluntary Petition for Individuals Filin…" at bounding box center [444, 494] width 268 height 489
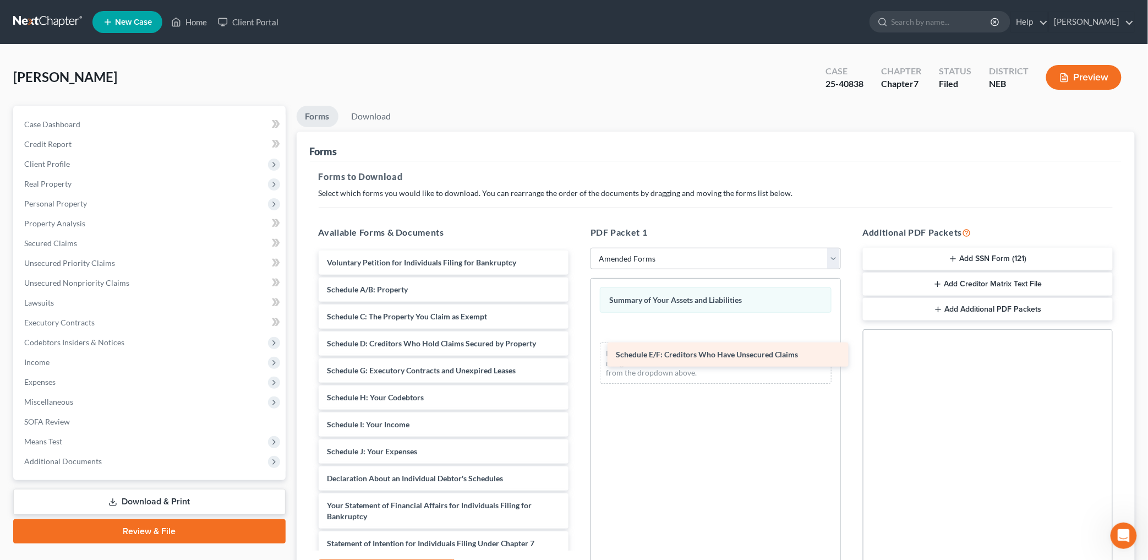
drag, startPoint x: 399, startPoint y: 374, endPoint x: 688, endPoint y: 359, distance: 289.4
click at [578, 359] on div "Schedule E/F: Creditors Who Have Unsecured Claims Voluntary Petition for Indivi…" at bounding box center [444, 481] width 268 height 462
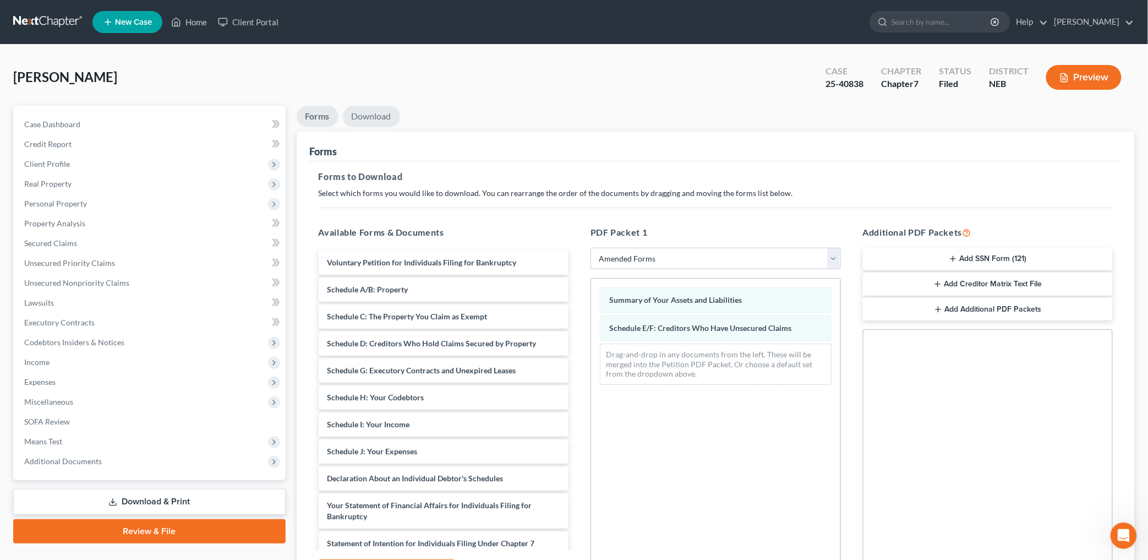
click at [374, 116] on link "Download" at bounding box center [371, 116] width 57 height 21
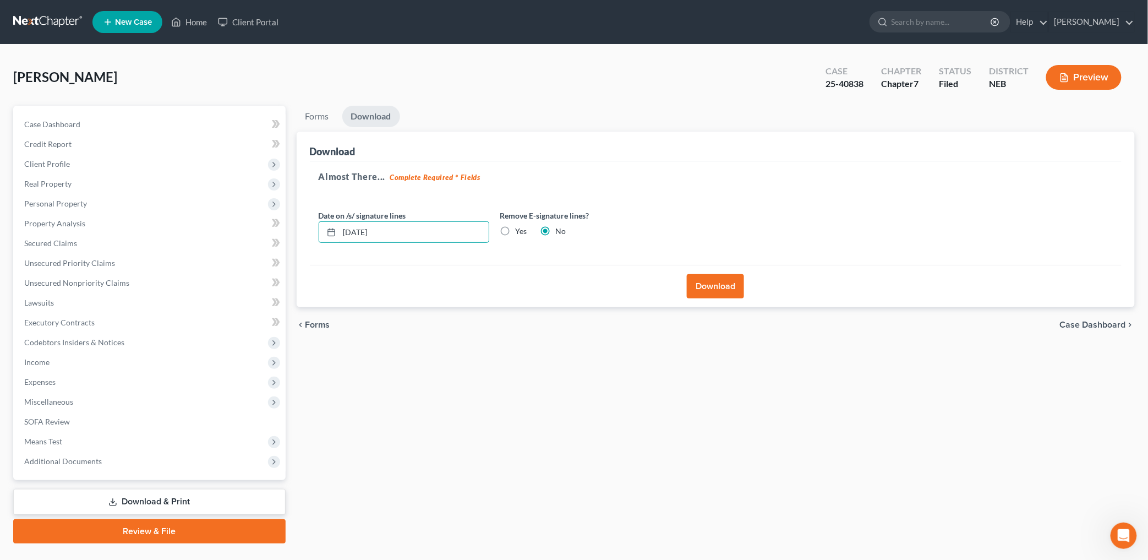
drag, startPoint x: 406, startPoint y: 228, endPoint x: 296, endPoint y: 234, distance: 110.2
click at [298, 236] on div "Download Almost There... Complete Required * Fields Date on /s/ signature lines…" at bounding box center [716, 220] width 839 height 176
click at [516, 228] on label "Yes" at bounding box center [522, 231] width 12 height 11
click at [520, 228] on input "Yes" at bounding box center [523, 229] width 7 height 7
radio input "true"
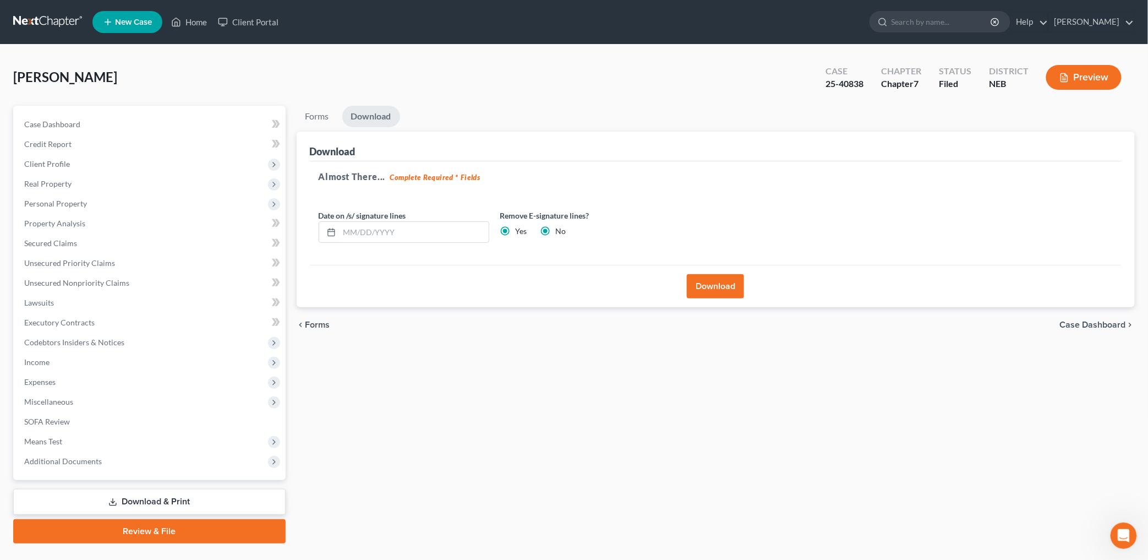
radio input "false"
click at [702, 285] on button "Download" at bounding box center [715, 286] width 57 height 24
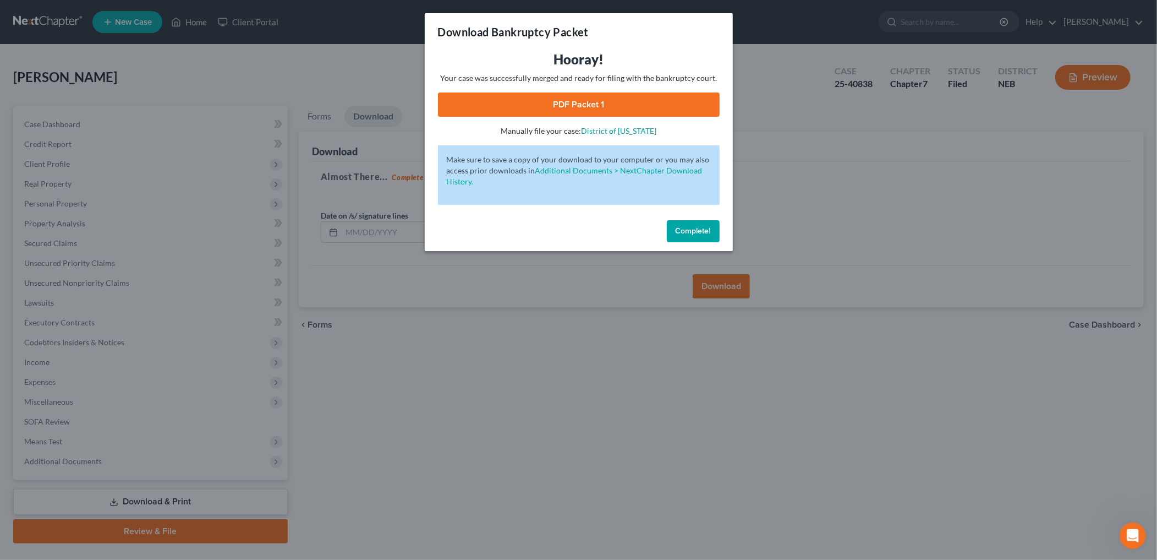
click at [627, 103] on link "PDF Packet 1" at bounding box center [579, 104] width 282 height 24
drag, startPoint x: 701, startPoint y: 227, endPoint x: 718, endPoint y: 219, distance: 18.7
click at [701, 227] on span "Complete!" at bounding box center [693, 230] width 35 height 9
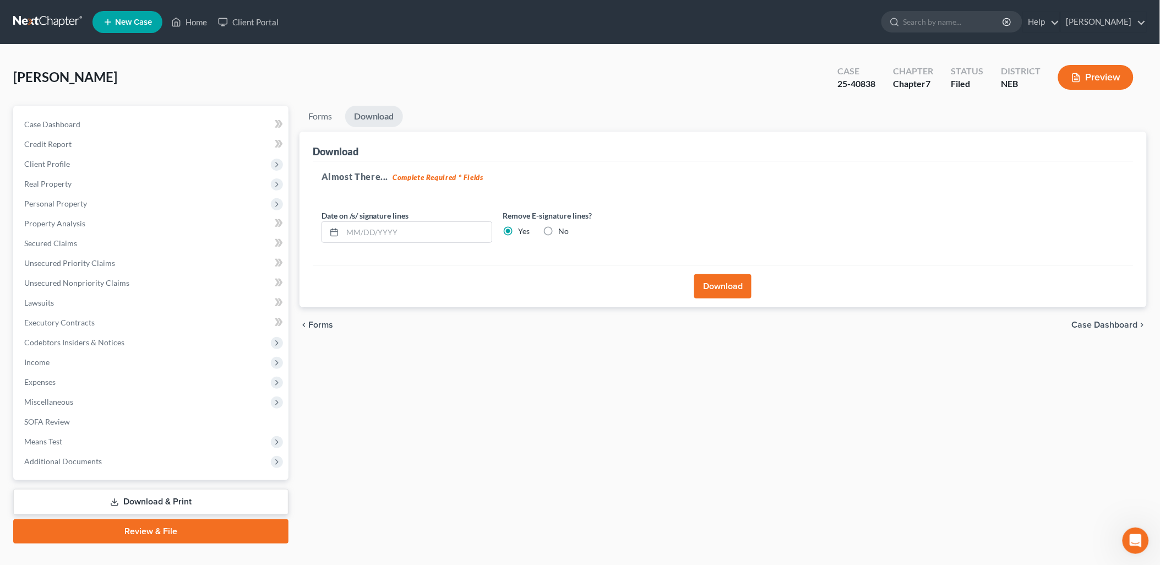
click at [485, 85] on div "[PERSON_NAME] Upgraded Case 25-40838 Chapter Chapter 7 Status [GEOGRAPHIC_DATA]…" at bounding box center [579, 82] width 1133 height 48
drag, startPoint x: 878, startPoint y: 83, endPoint x: 838, endPoint y: 85, distance: 40.2
click at [838, 85] on div "Case 25-40838" at bounding box center [856, 78] width 56 height 32
copy div "25-40838"
